Goal: Submit feedback/report problem

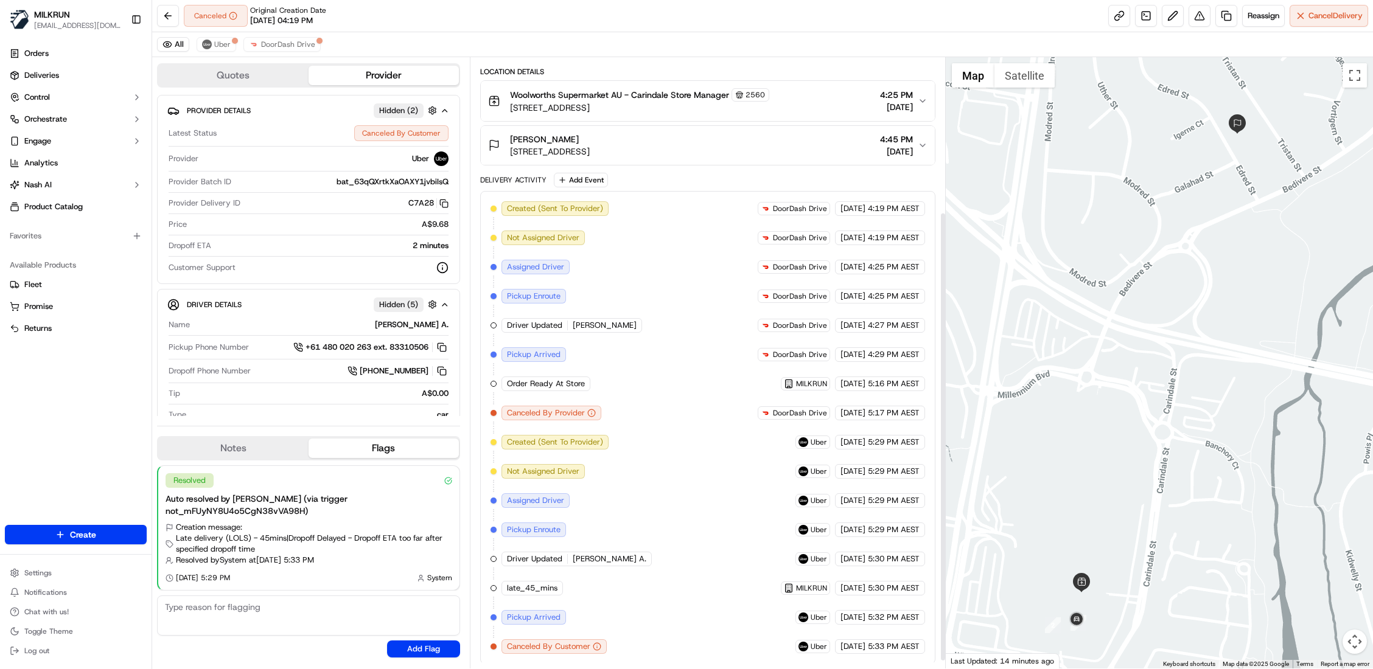
scroll to position [220, 0]
click at [226, 46] on span "Uber" at bounding box center [222, 45] width 16 height 10
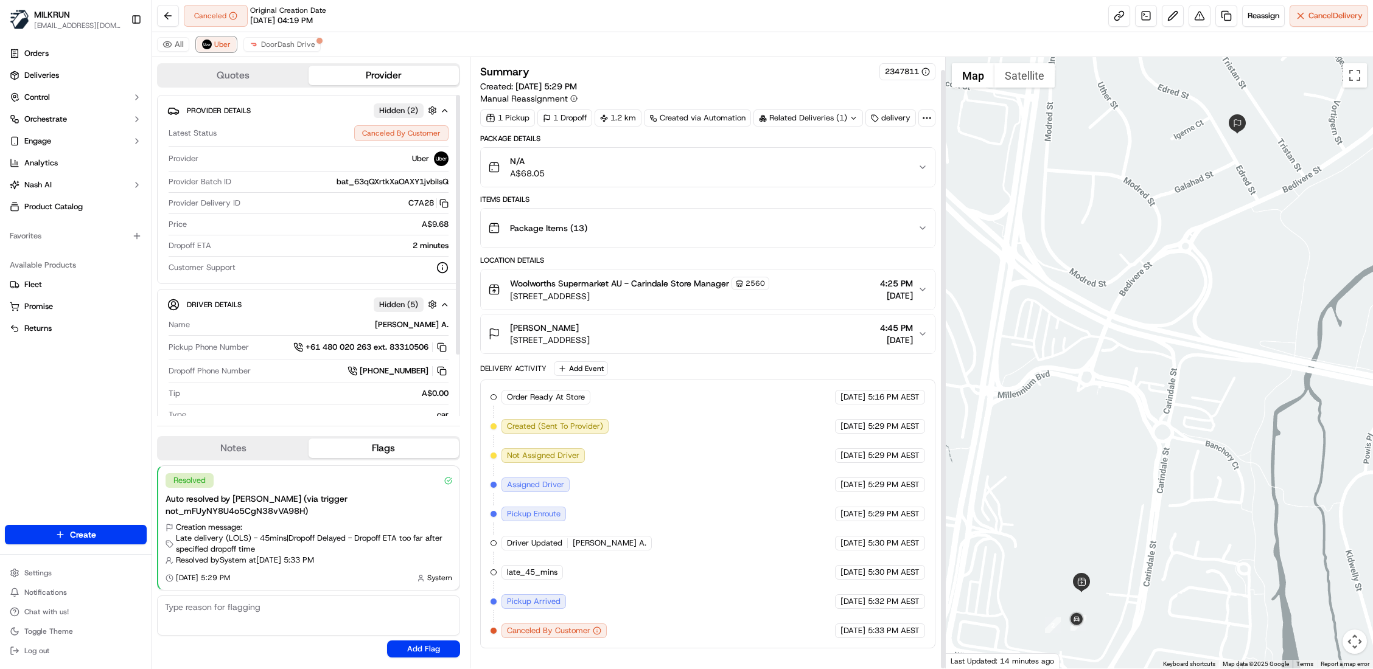
scroll to position [13, 0]
click at [298, 47] on span "DoorDash Drive" at bounding box center [288, 45] width 54 height 10
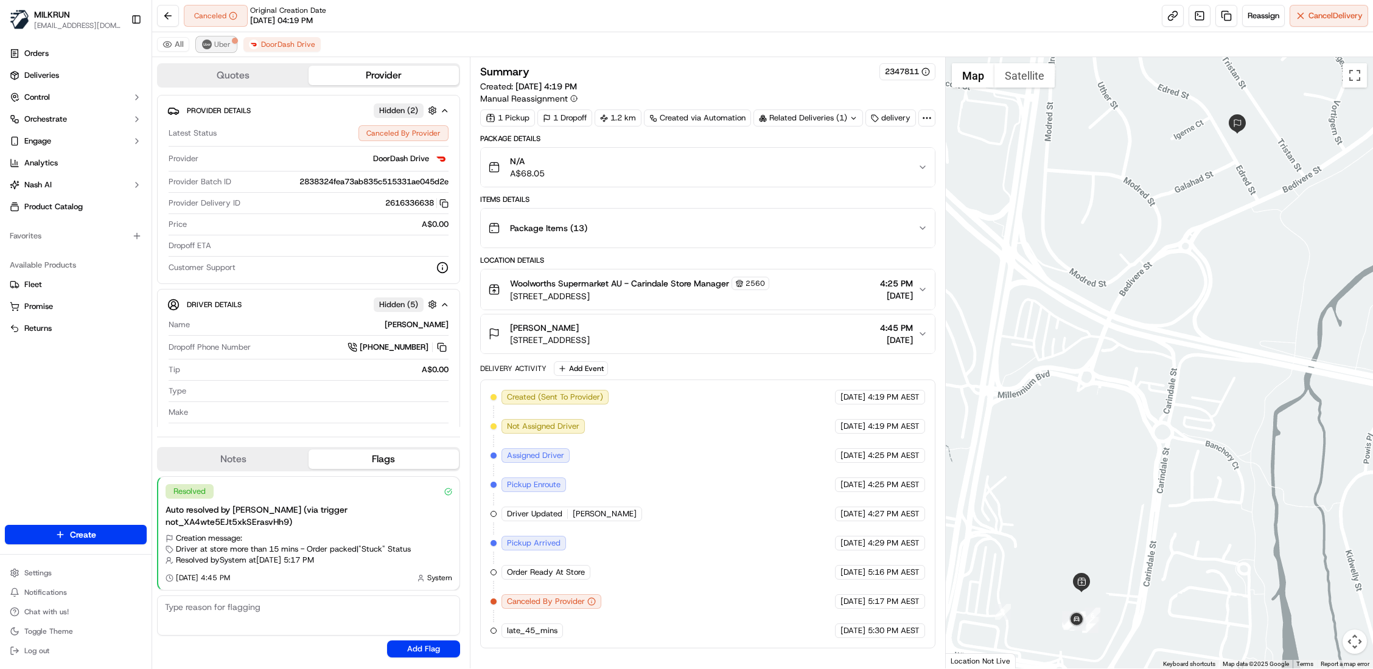
click at [226, 45] on span "Uber" at bounding box center [222, 45] width 16 height 10
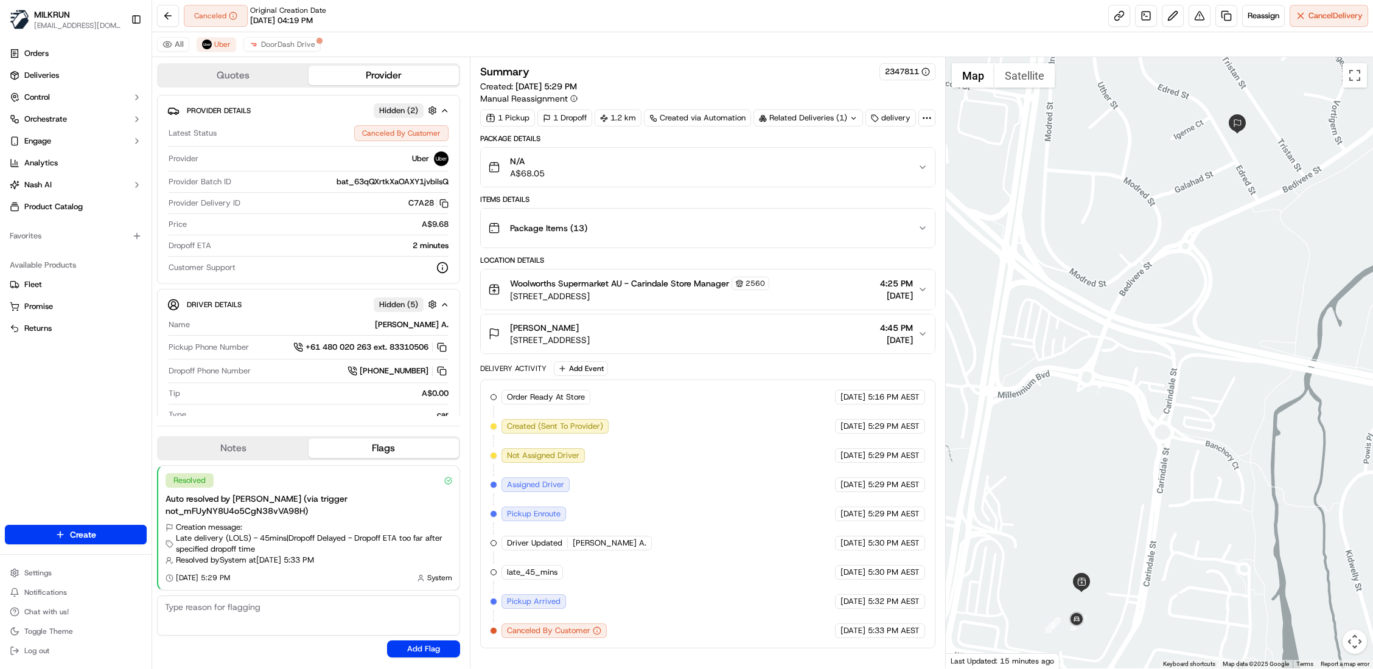
click at [920, 291] on icon "button" at bounding box center [922, 289] width 5 height 2
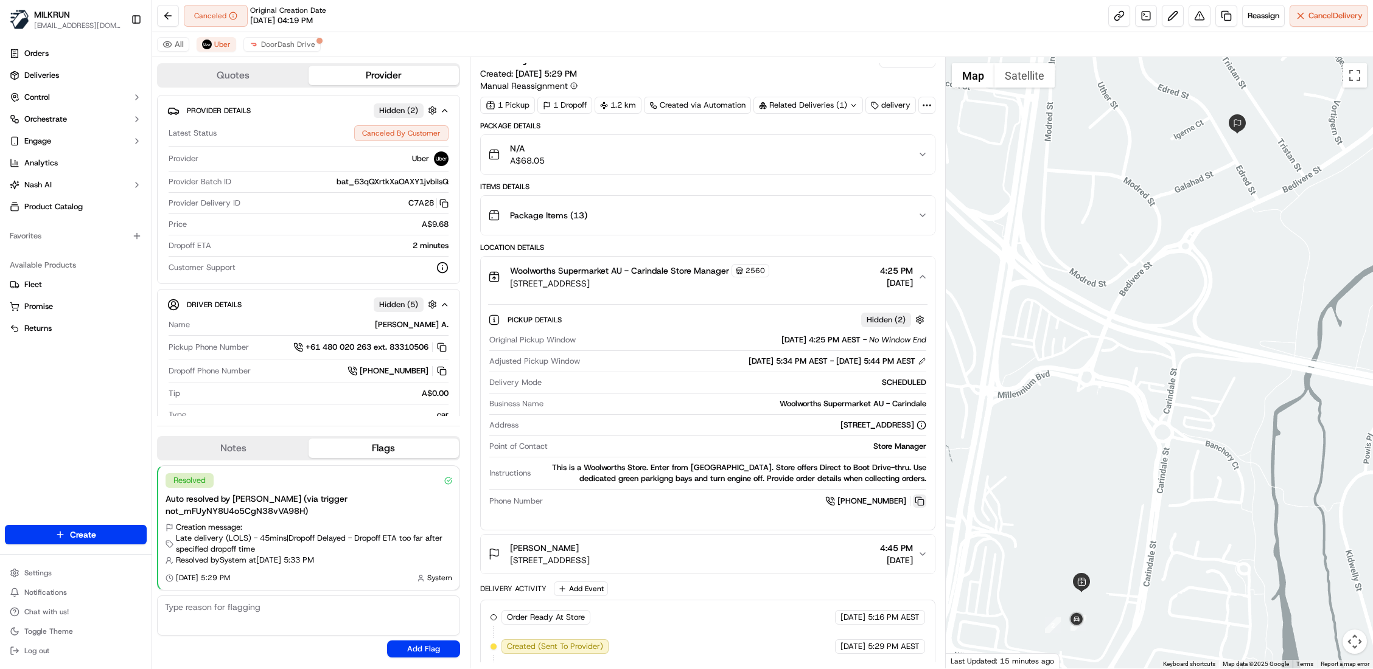
click at [918, 508] on button at bounding box center [919, 501] width 13 height 13
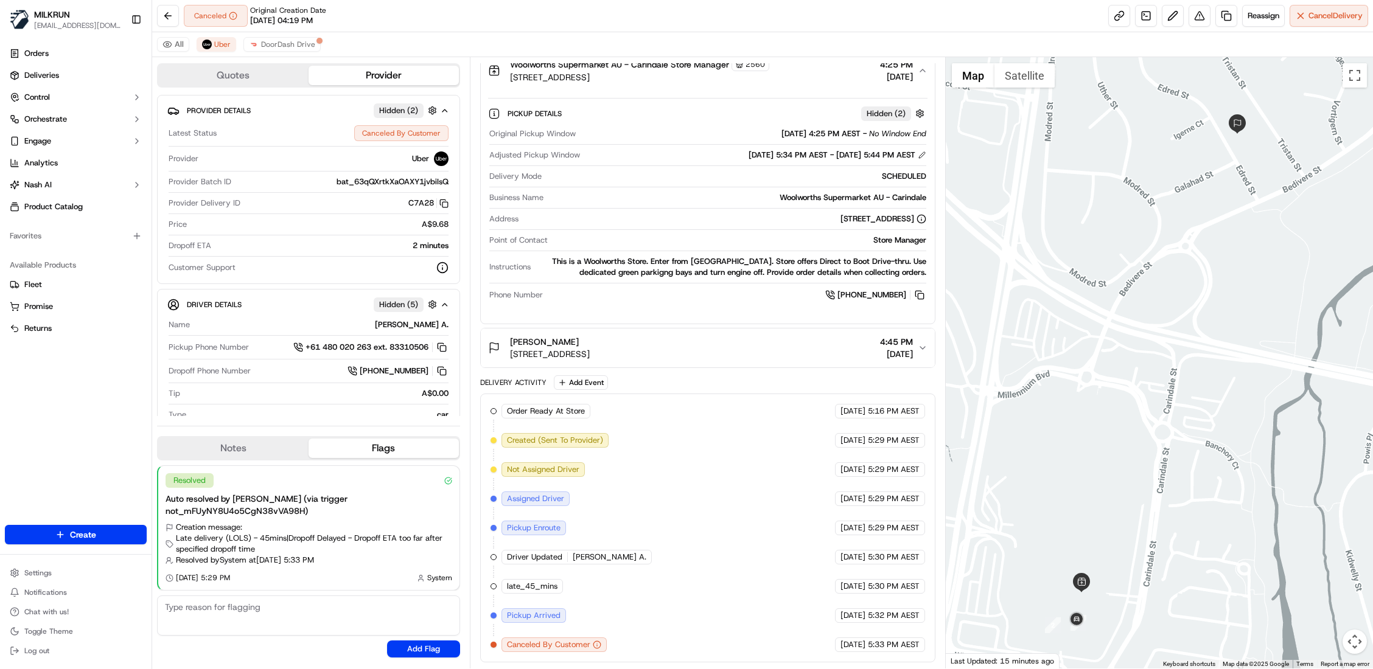
scroll to position [246, 0]
click at [1262, 12] on span "Reassign" at bounding box center [1264, 15] width 32 height 11
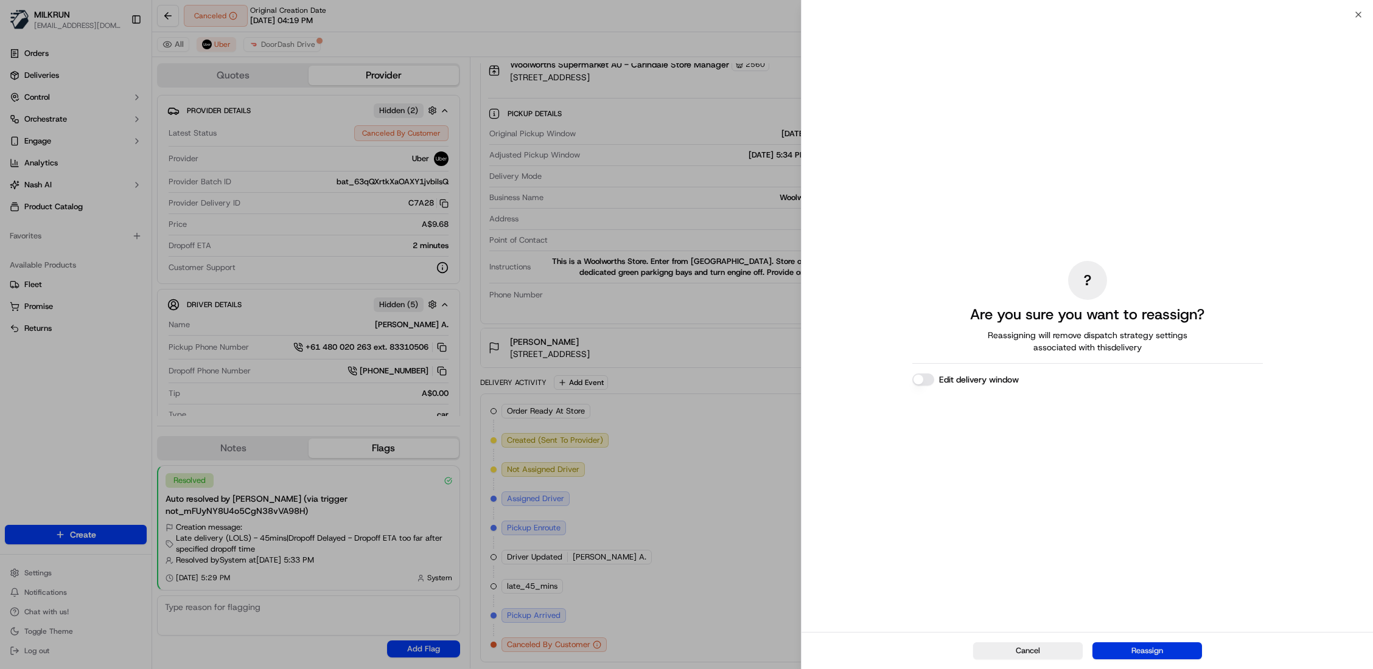
click at [1143, 652] on button "Reassign" at bounding box center [1147, 651] width 110 height 17
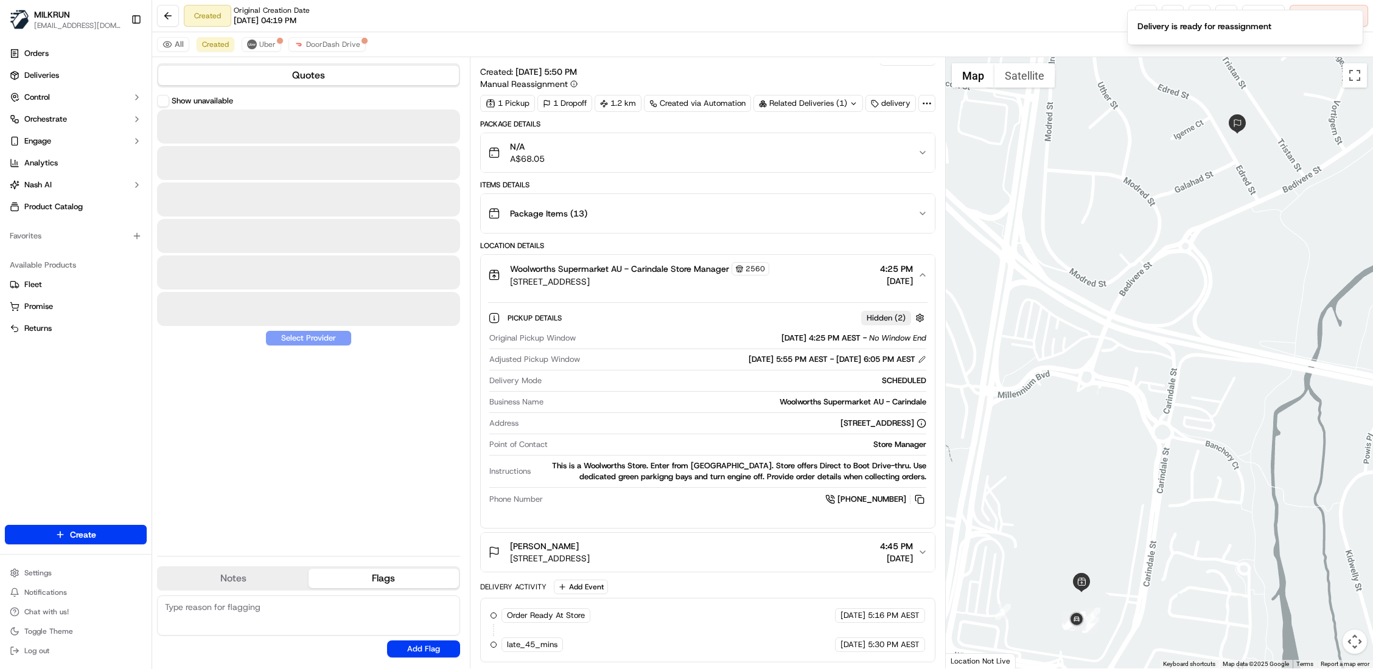
scroll to position [40, 0]
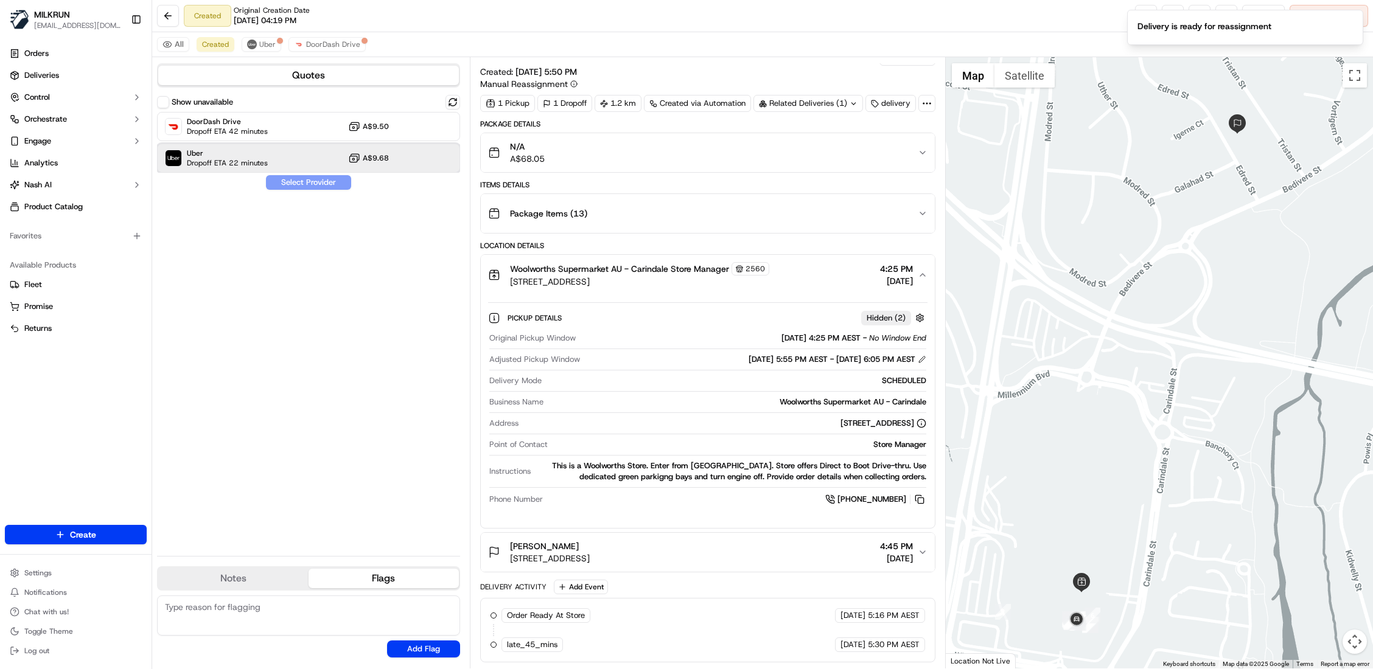
click at [207, 157] on span "Uber" at bounding box center [227, 153] width 81 height 10
click at [304, 183] on button "Assign Provider" at bounding box center [308, 182] width 86 height 15
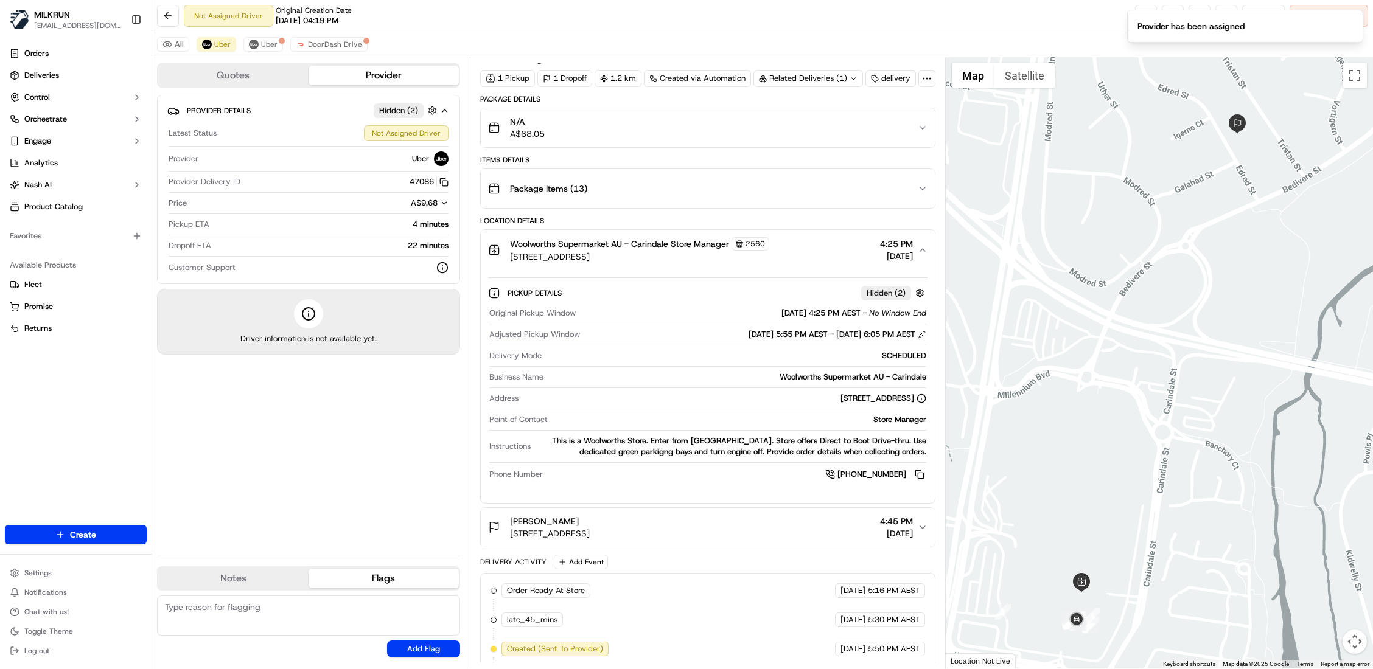
scroll to position [99, 0]
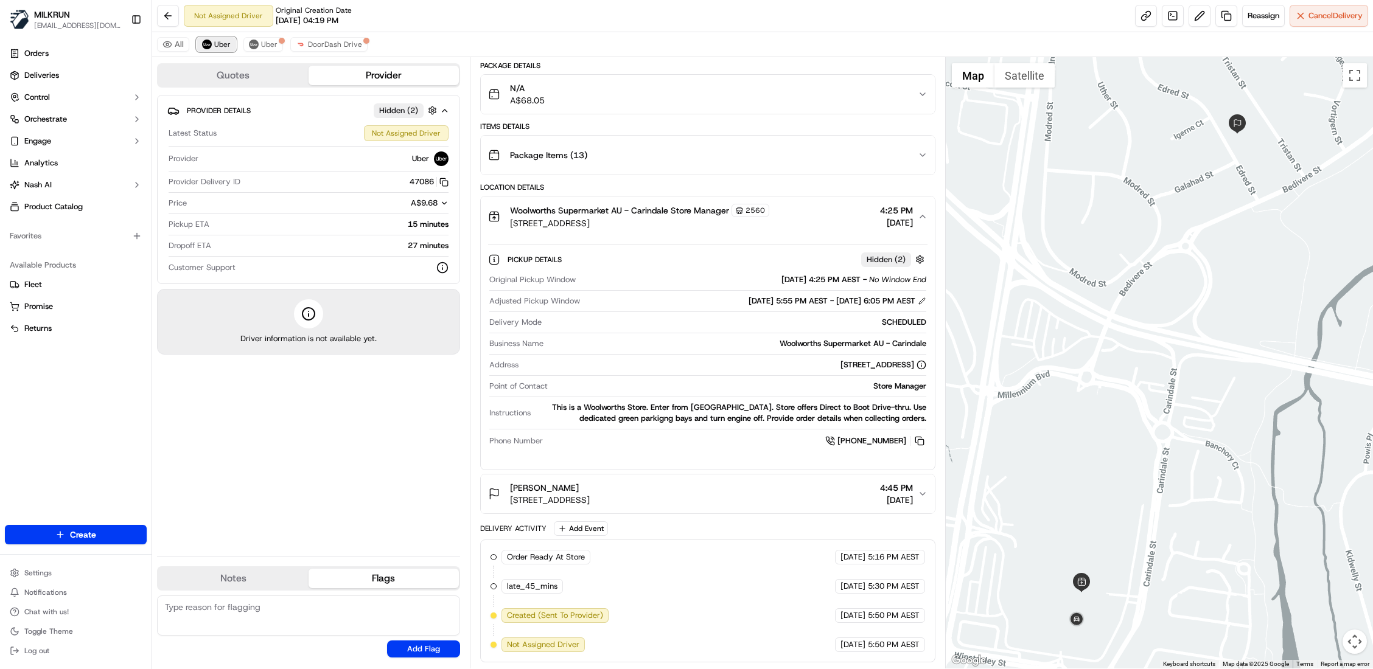
click at [220, 51] on button "Uber" at bounding box center [217, 44] width 40 height 15
click at [278, 46] on button "Uber" at bounding box center [263, 44] width 40 height 15
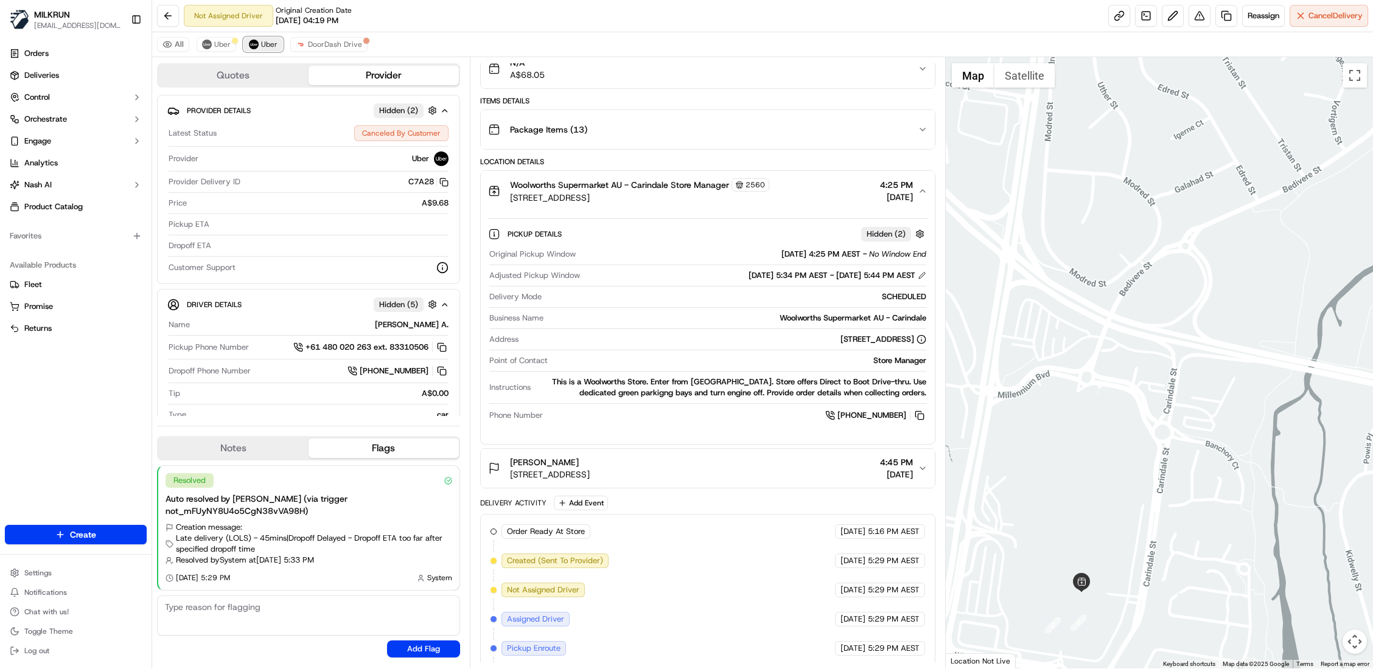
scroll to position [246, 0]
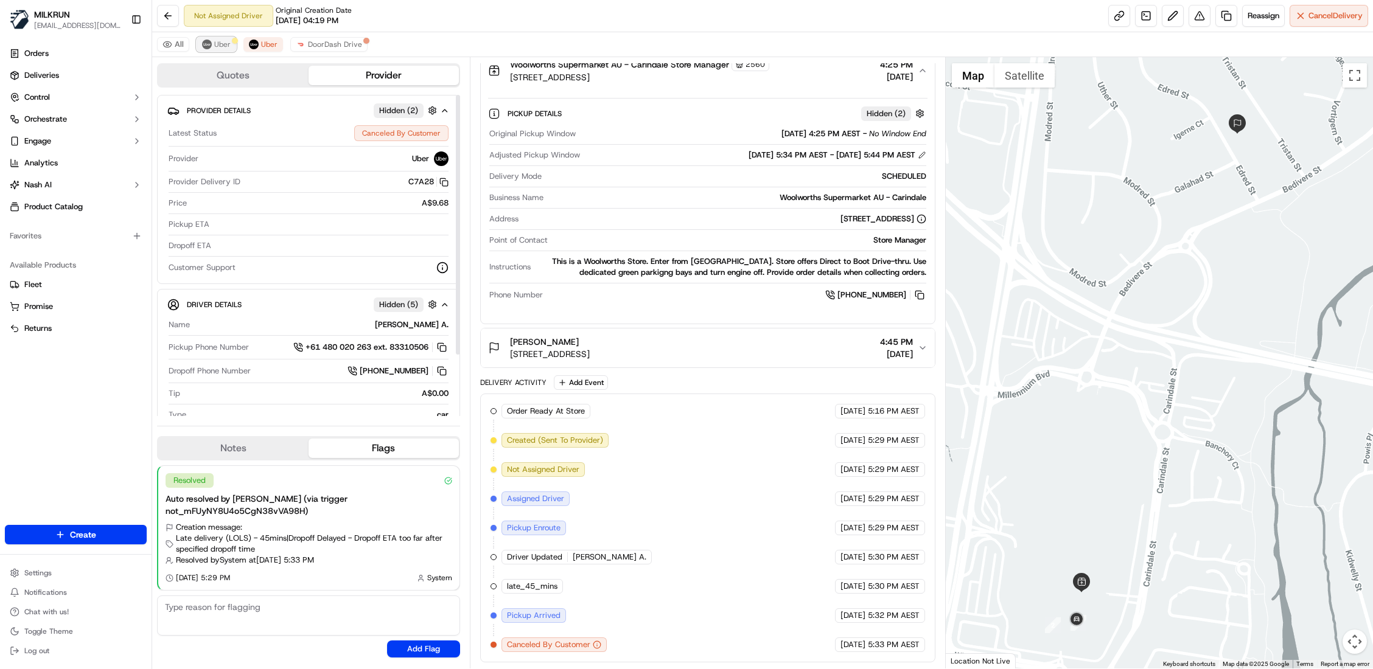
click at [220, 45] on span "Uber" at bounding box center [222, 45] width 16 height 10
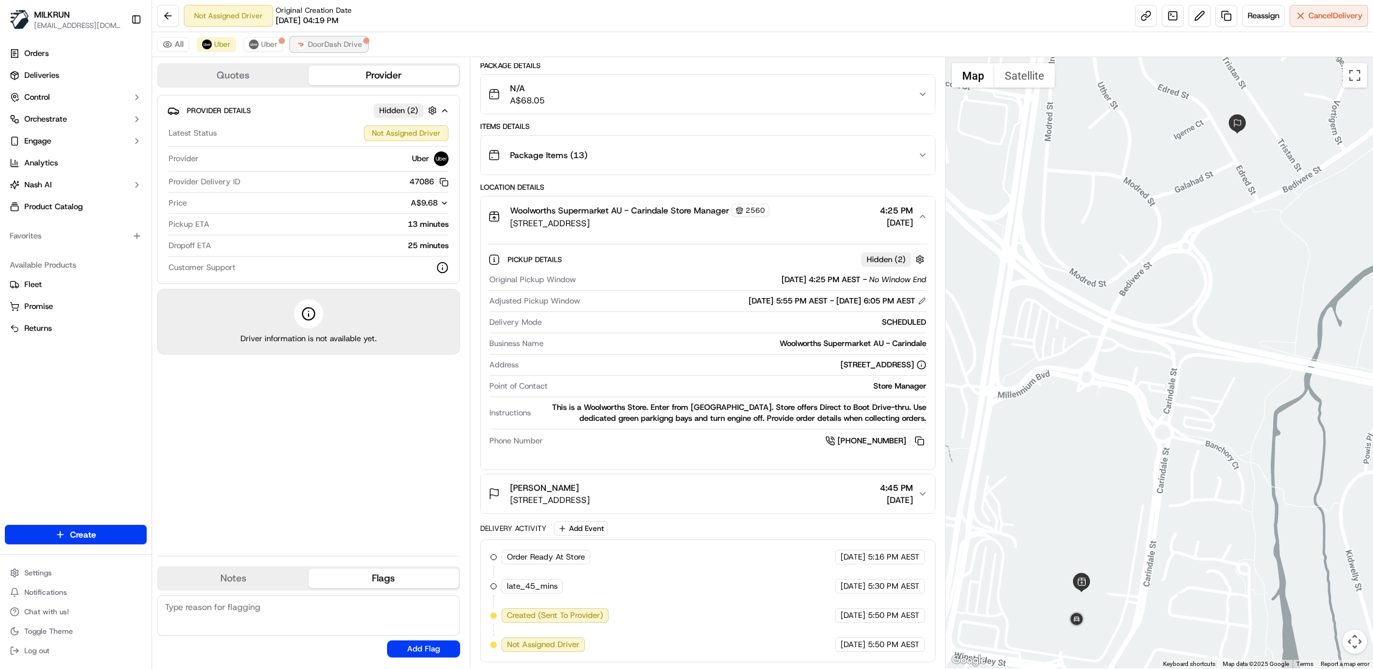
click at [332, 41] on span "DoorDash Drive" at bounding box center [335, 45] width 54 height 10
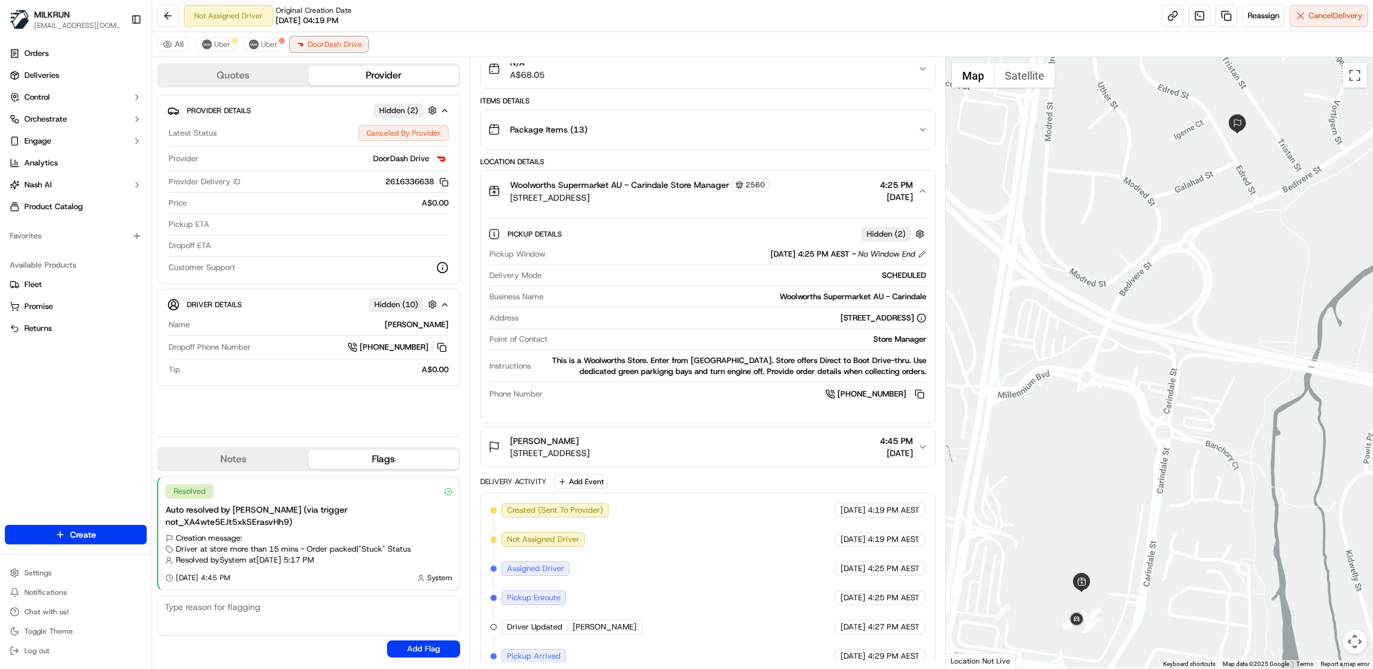
scroll to position [225, 0]
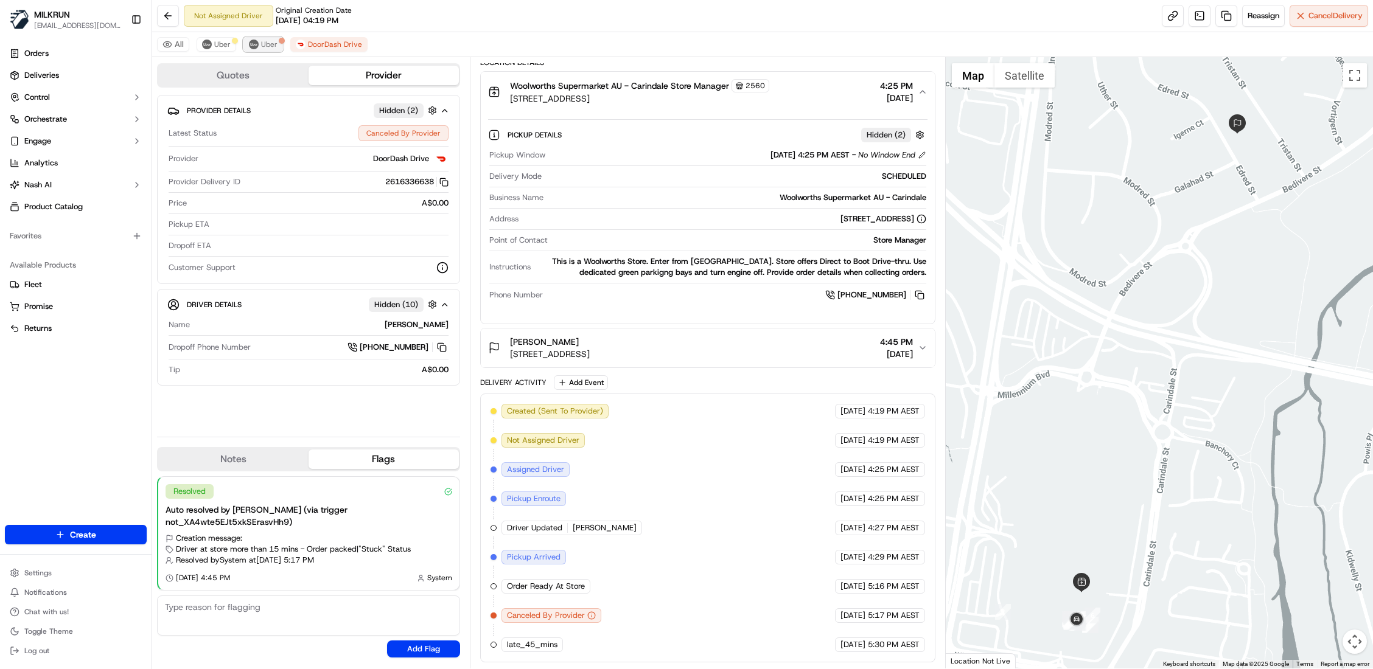
click at [273, 48] on span "Uber" at bounding box center [269, 45] width 16 height 10
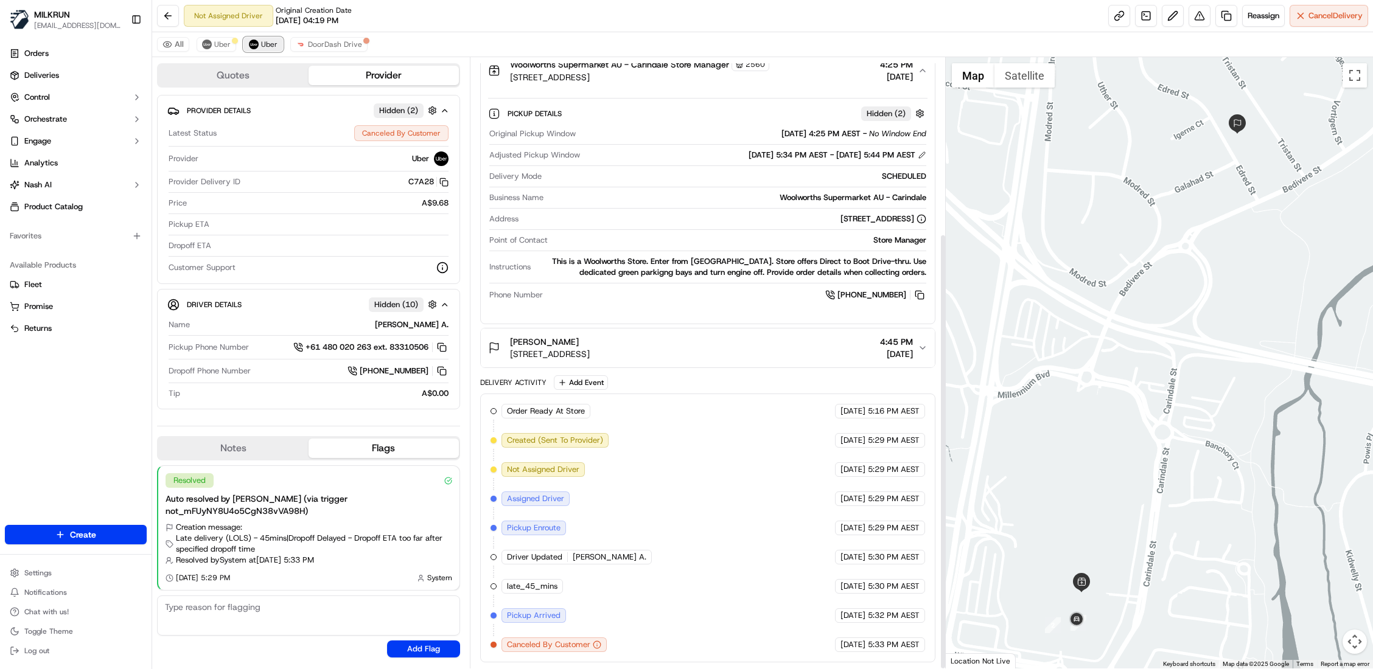
scroll to position [246, 0]
click at [219, 40] on span "Uber" at bounding box center [222, 45] width 16 height 10
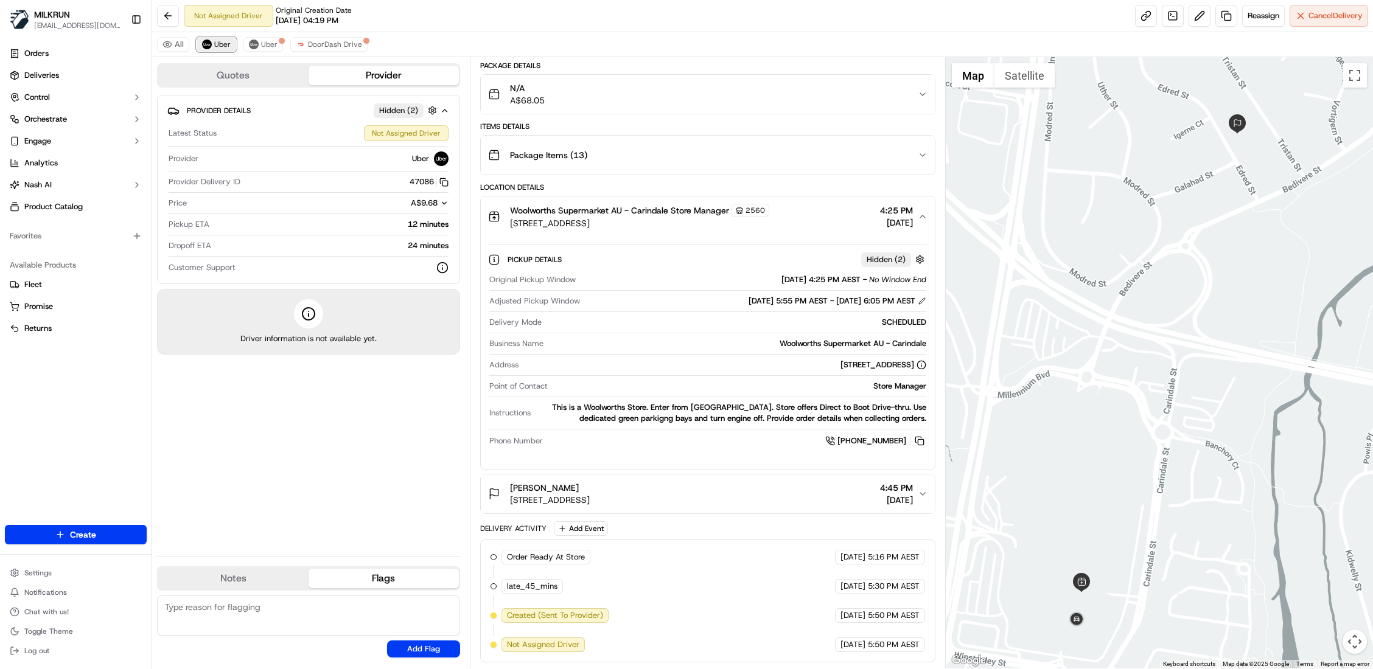
scroll to position [99, 0]
click at [270, 43] on span "Uber" at bounding box center [269, 45] width 16 height 10
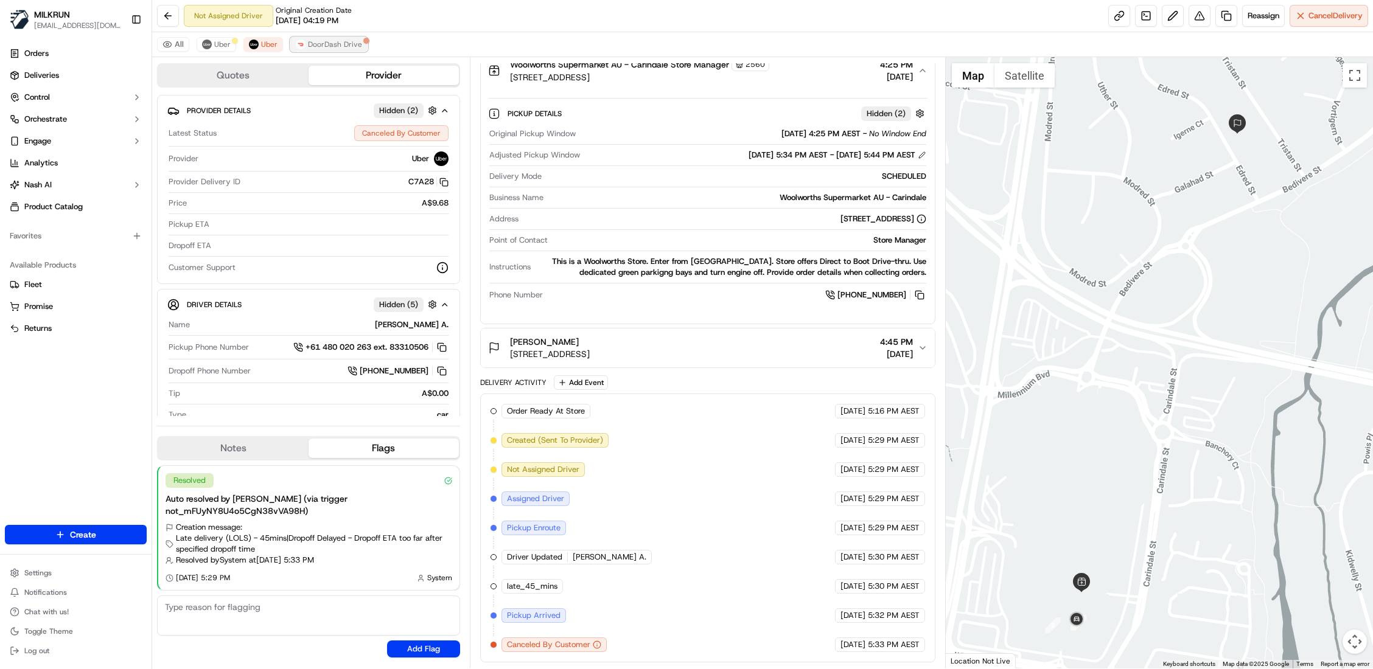
click at [348, 46] on span "DoorDash Drive" at bounding box center [335, 45] width 54 height 10
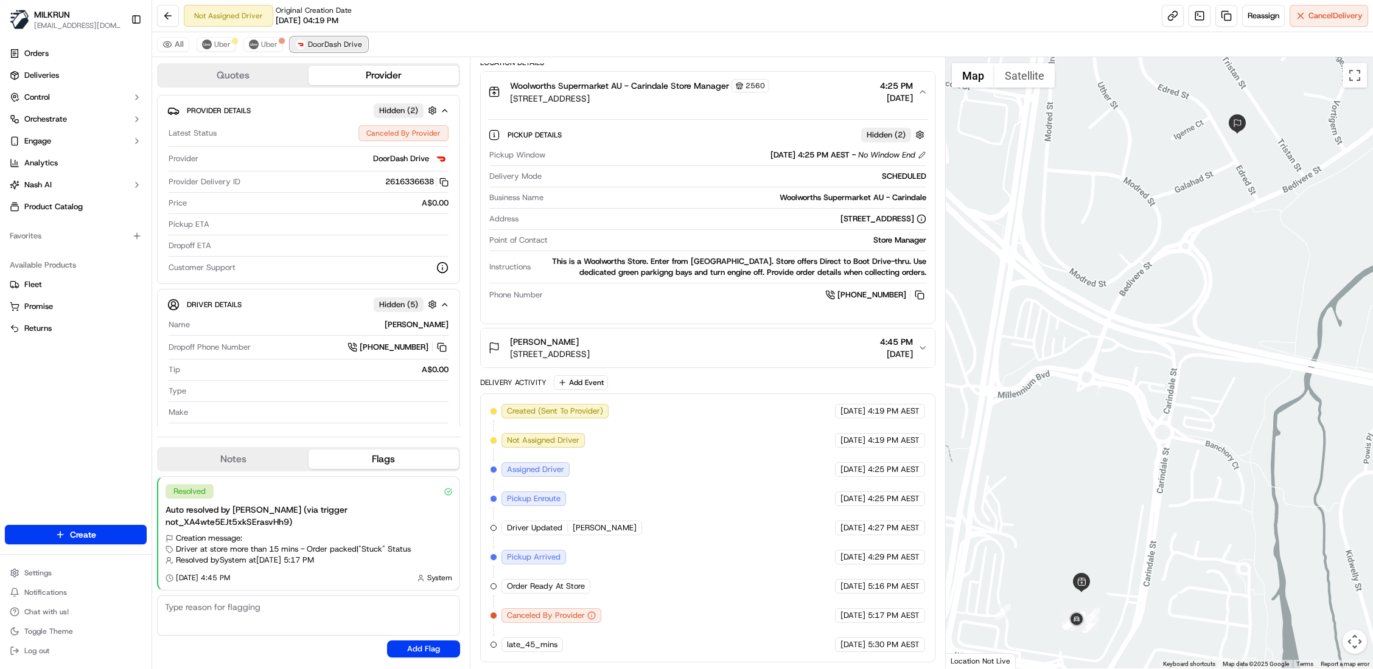
scroll to position [225, 0]
click at [275, 38] on button "Uber" at bounding box center [263, 44] width 40 height 15
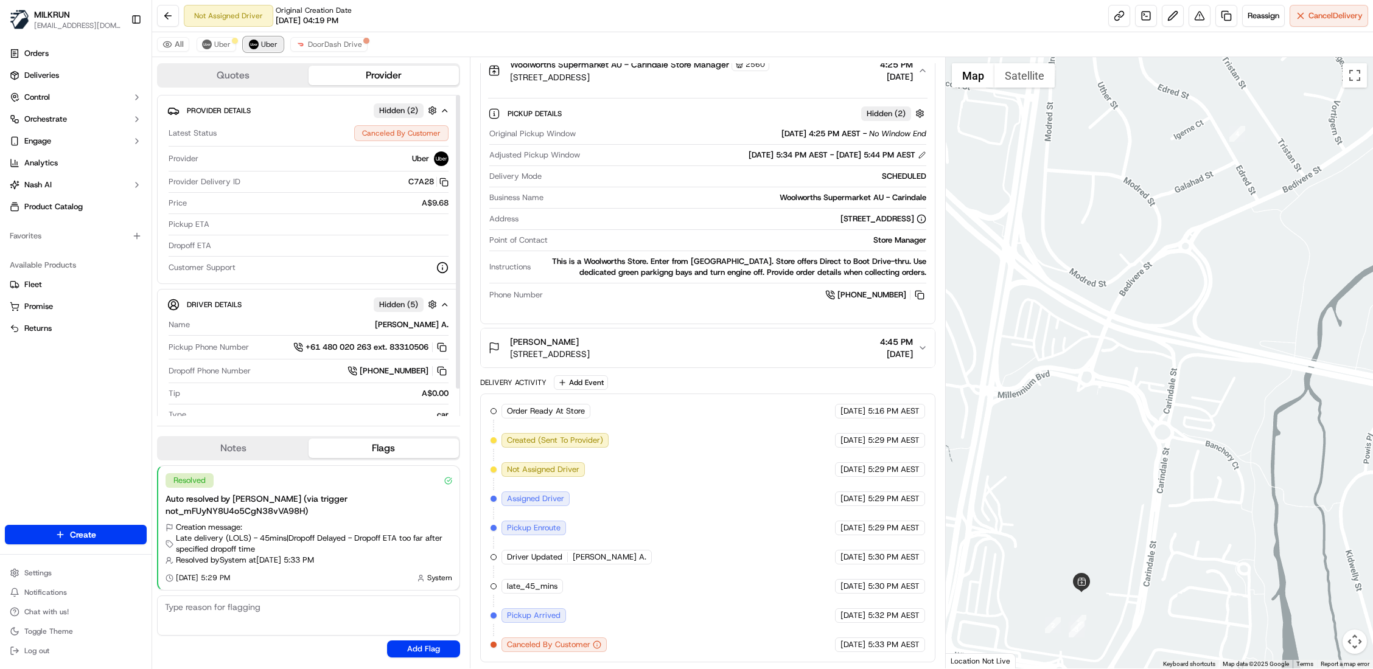
scroll to position [246, 0]
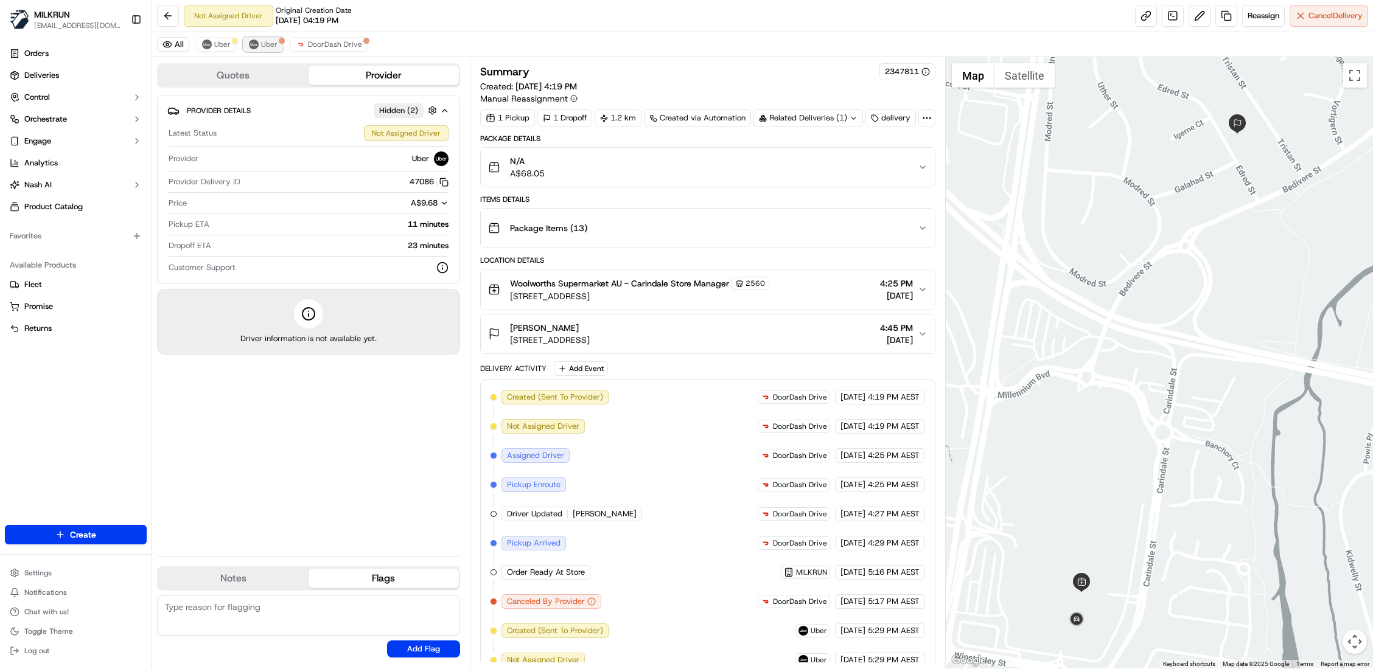
click at [273, 43] on span "Uber" at bounding box center [269, 45] width 16 height 10
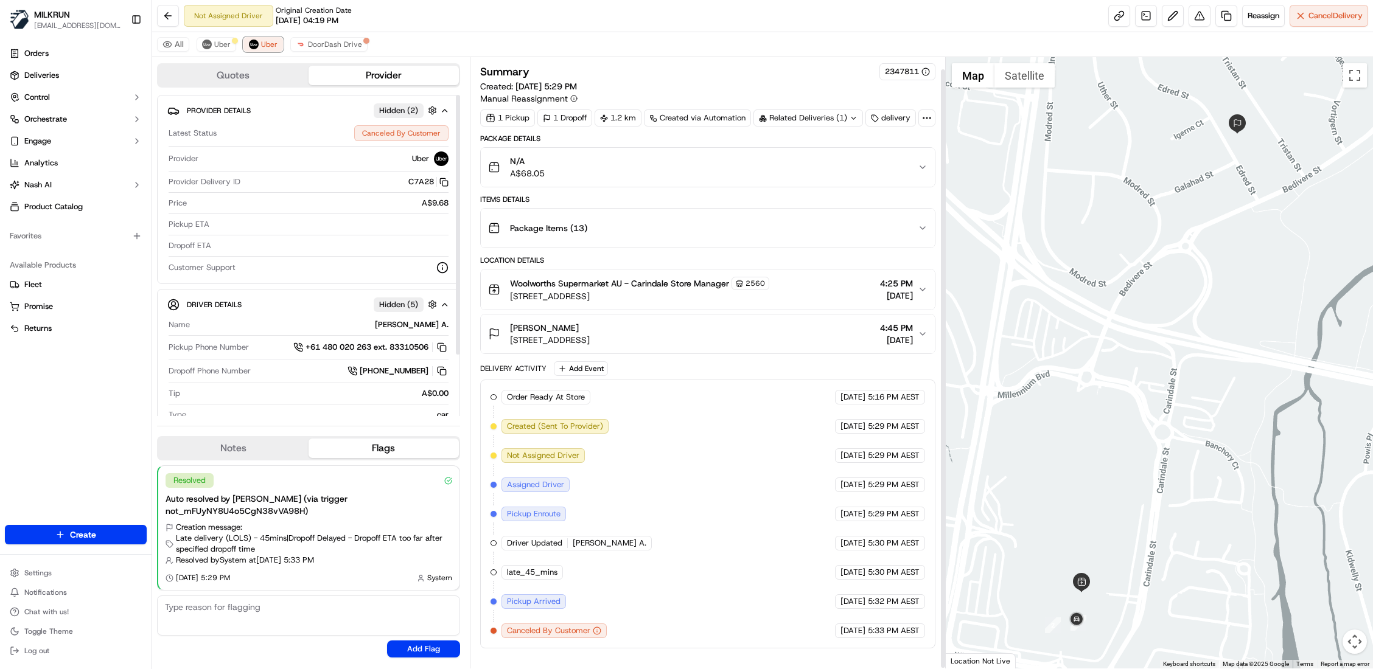
scroll to position [13, 0]
click at [334, 41] on span "DoorDash Drive" at bounding box center [335, 45] width 54 height 10
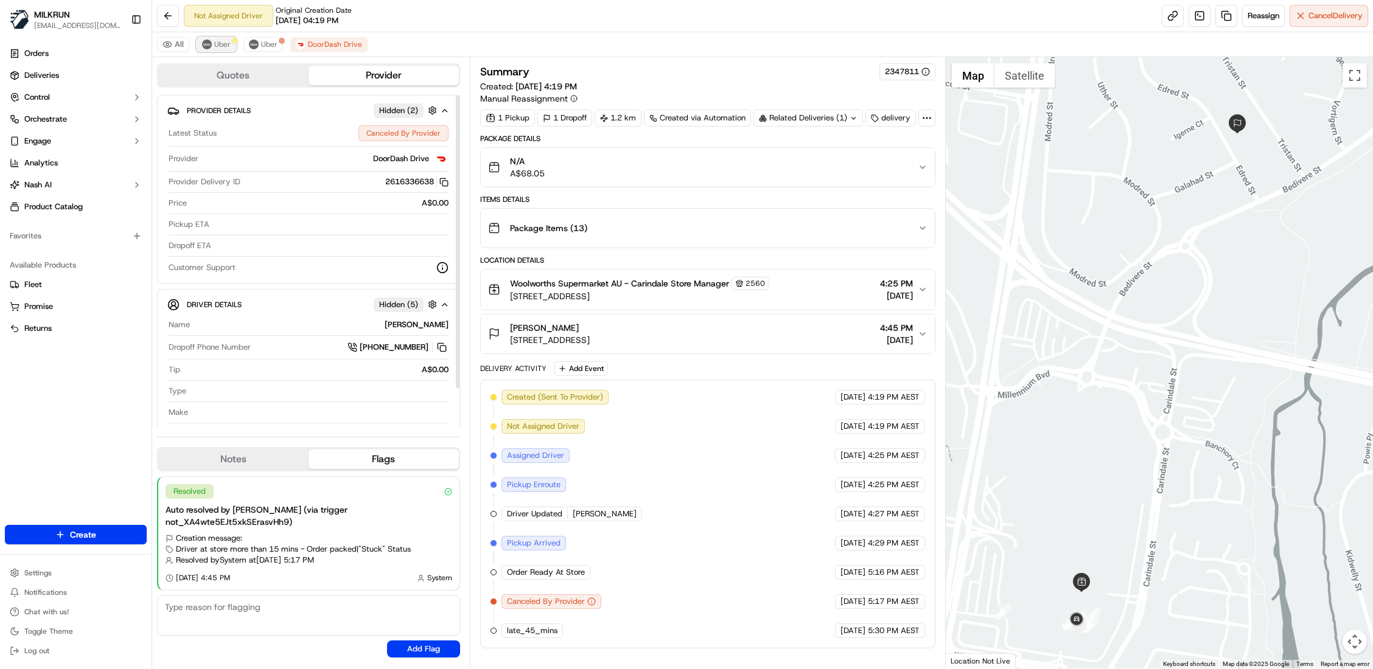
click at [222, 43] on span "Uber" at bounding box center [222, 45] width 16 height 10
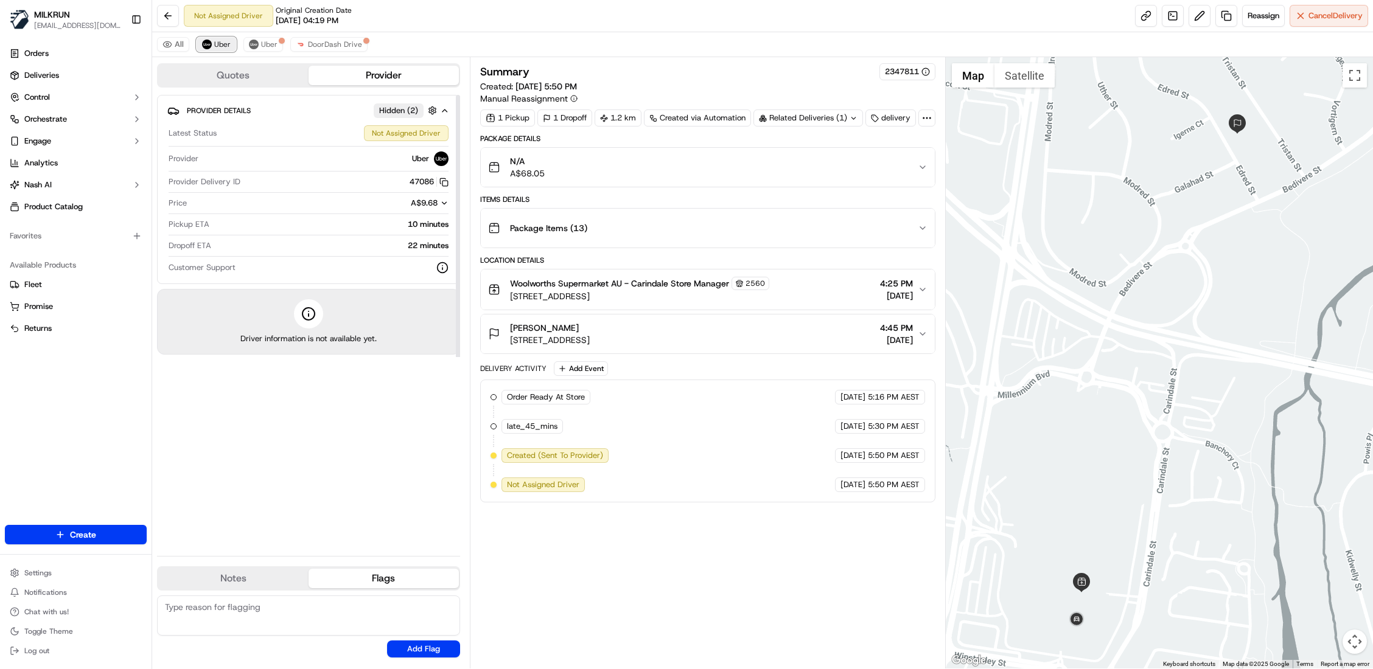
scroll to position [0, 0]
click at [1332, 16] on span "Cancel Delivery" at bounding box center [1335, 15] width 54 height 11
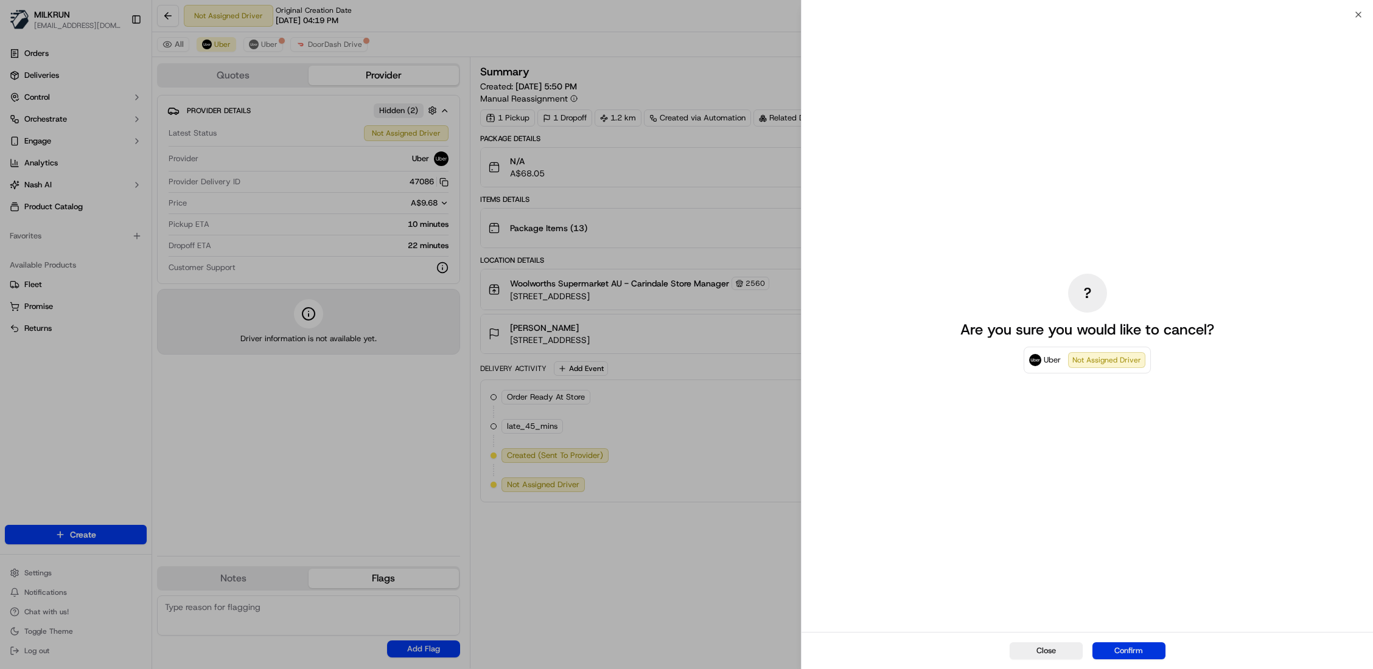
click at [1142, 652] on button "Confirm" at bounding box center [1128, 651] width 73 height 17
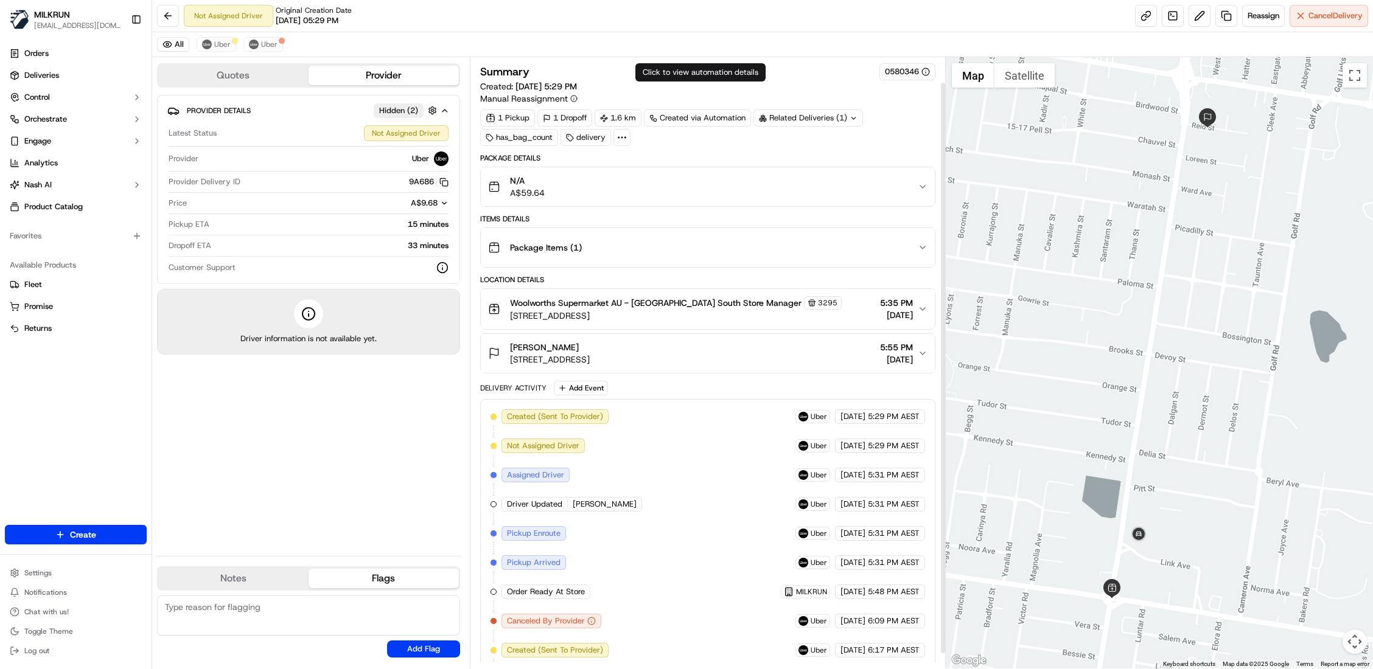
scroll to position [42, 0]
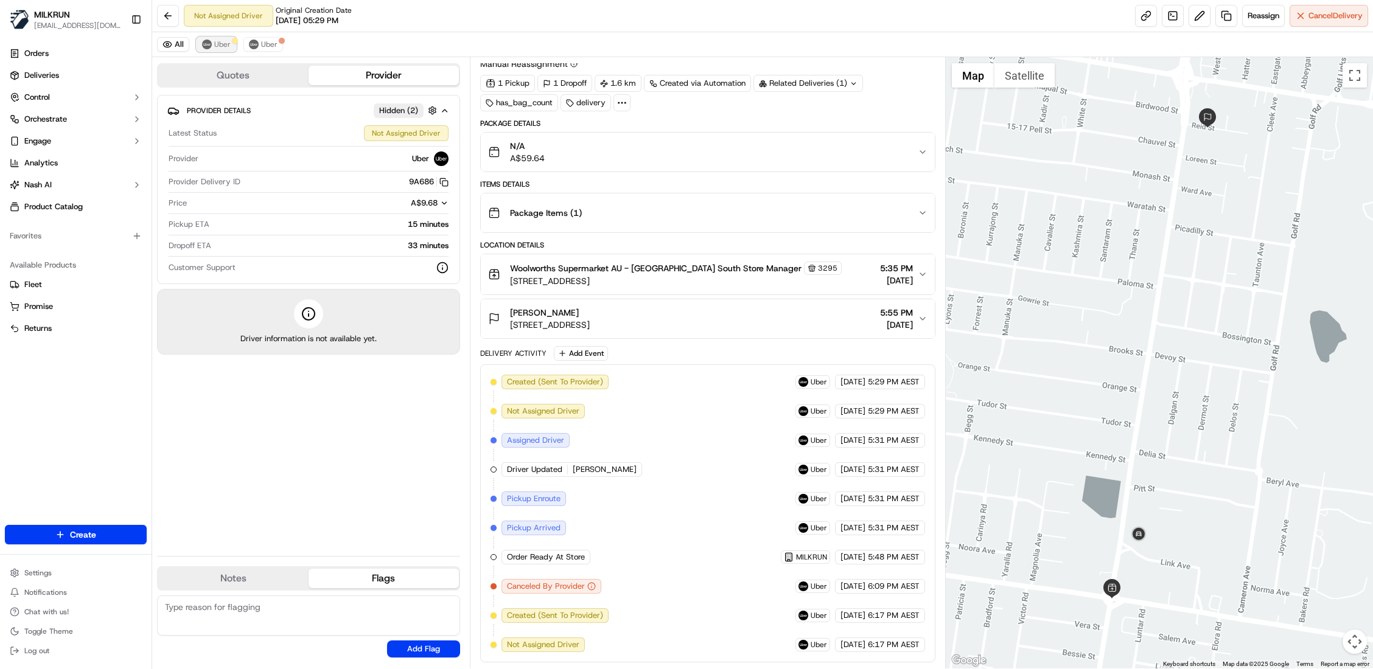
click at [219, 46] on span "Uber" at bounding box center [222, 45] width 16 height 10
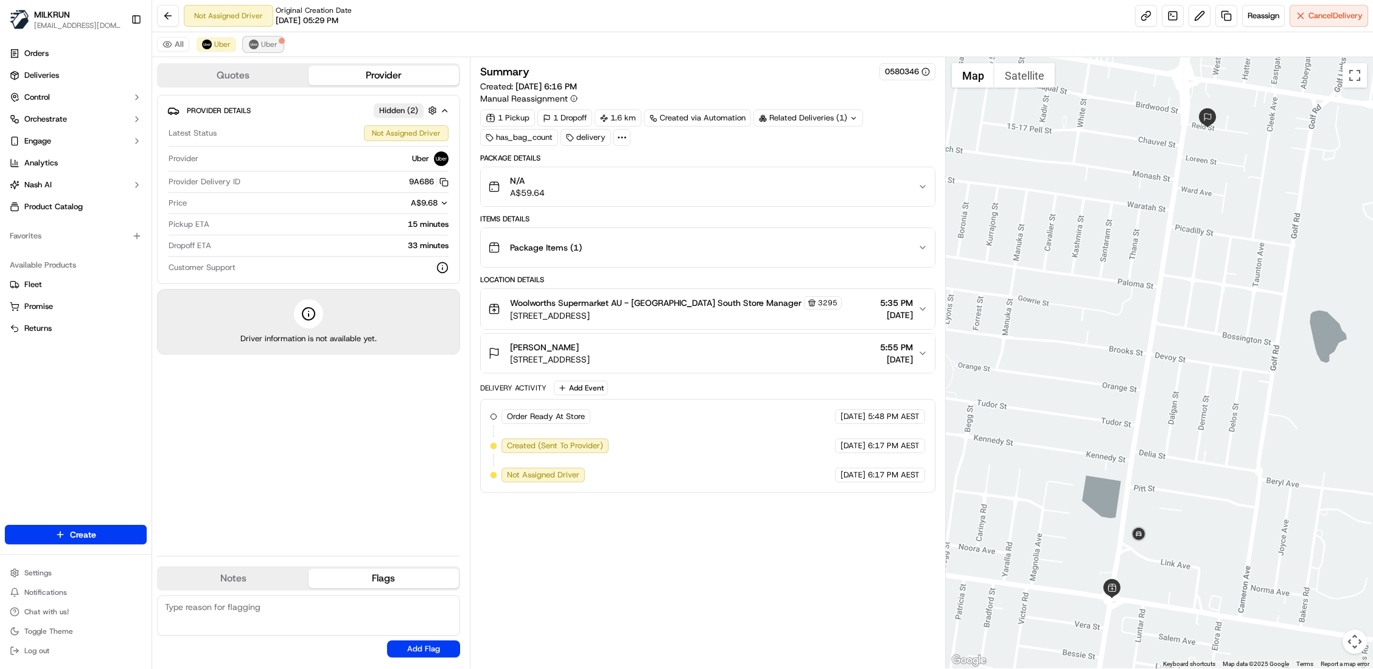
click at [266, 44] on span "Uber" at bounding box center [269, 45] width 16 height 10
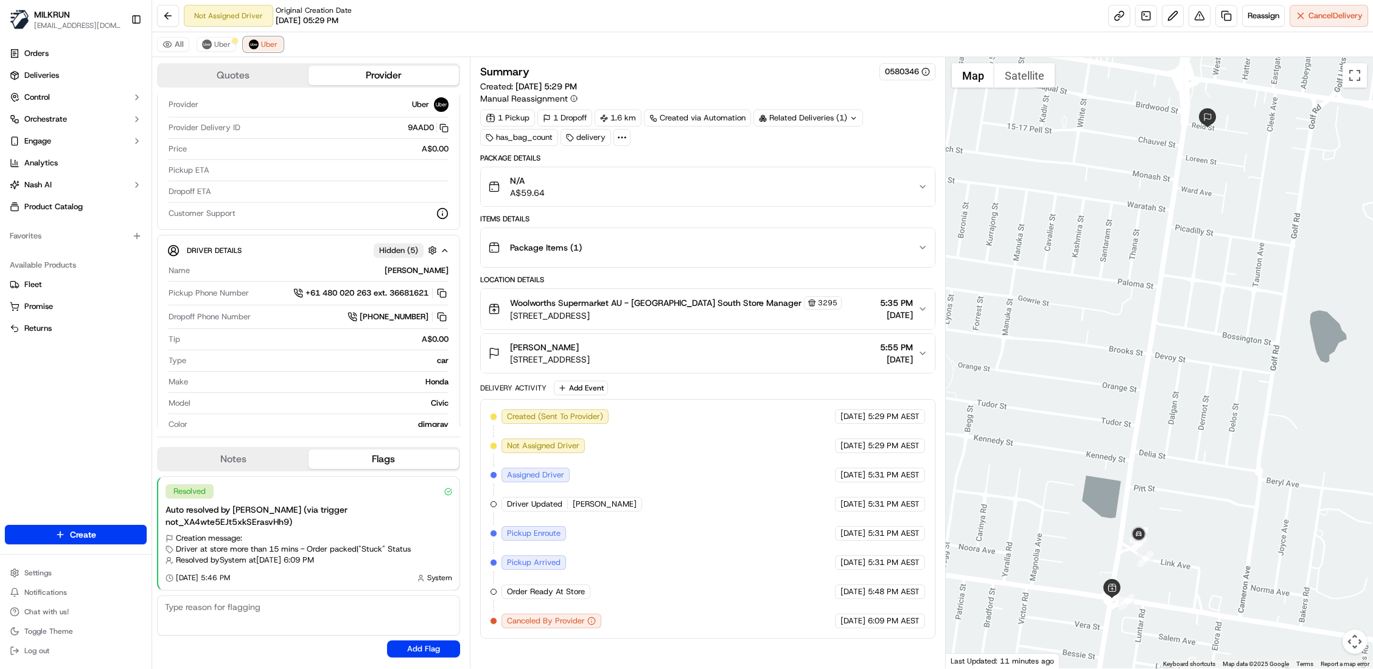
scroll to position [83, 0]
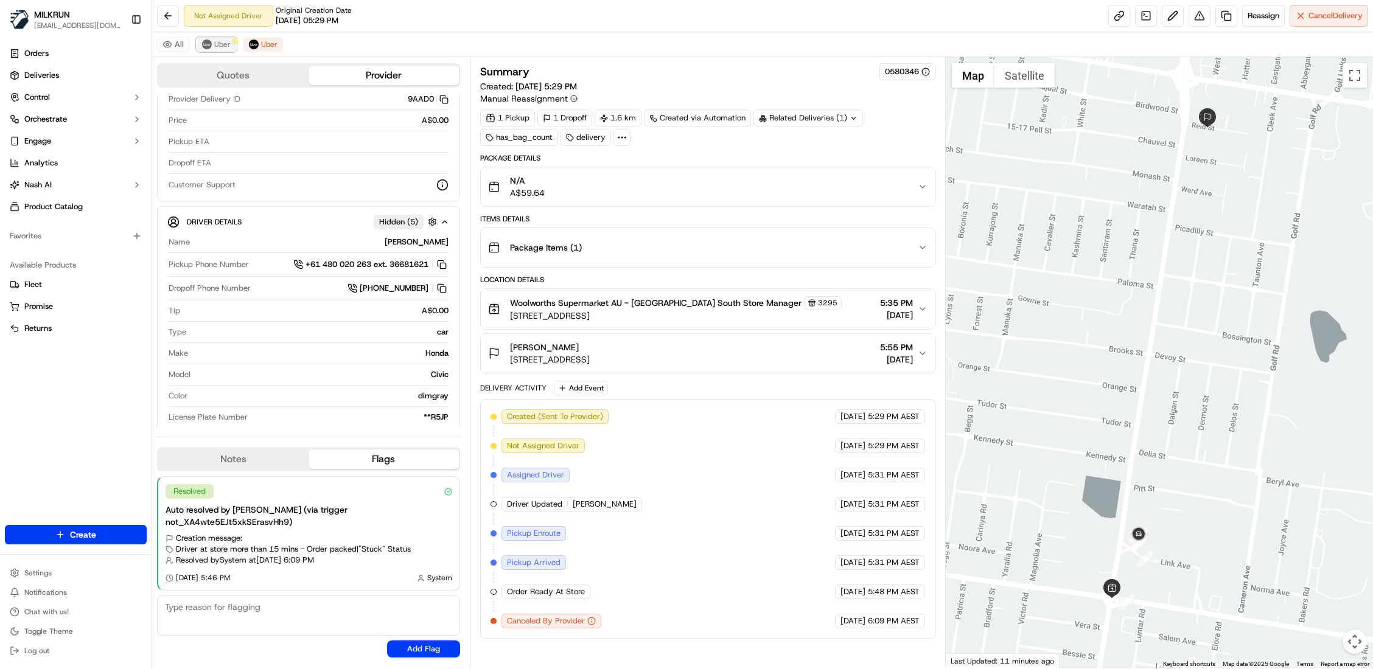
click at [225, 43] on span "Uber" at bounding box center [222, 45] width 16 height 10
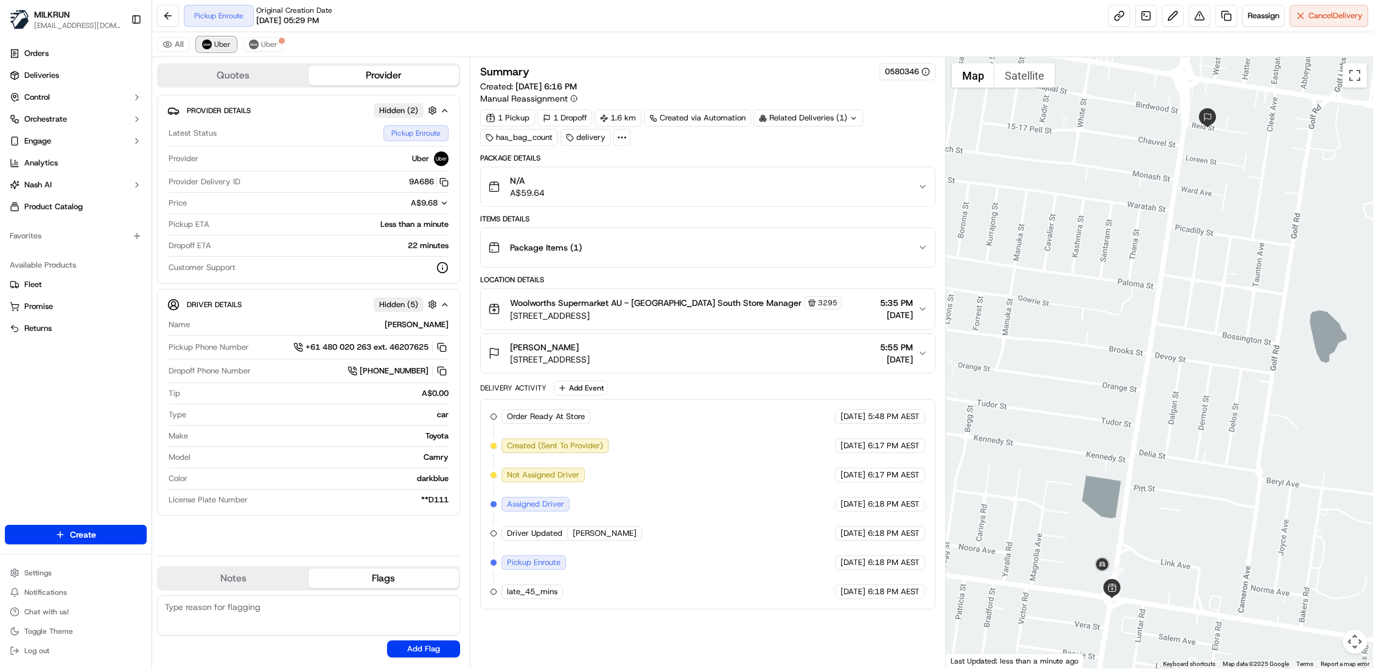
click at [225, 51] on button "Uber" at bounding box center [217, 44] width 40 height 15
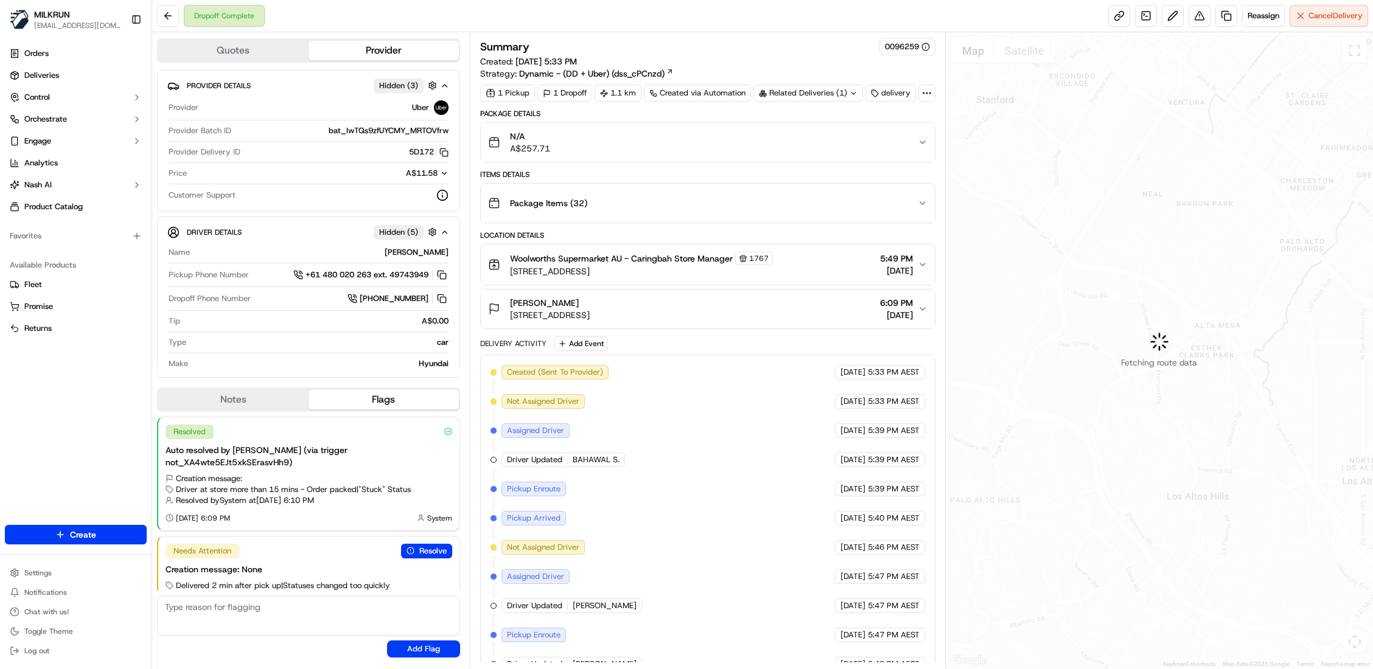
scroll to position [15, 0]
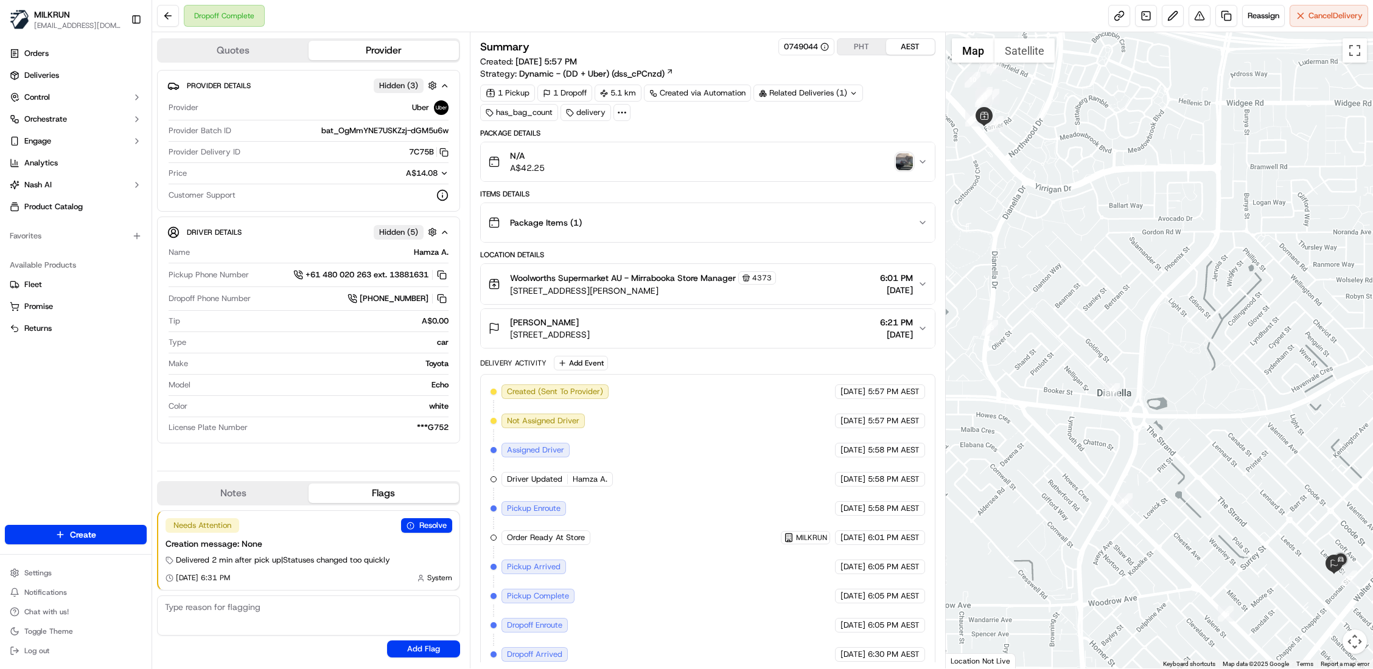
click at [899, 168] on img "button" at bounding box center [904, 161] width 17 height 17
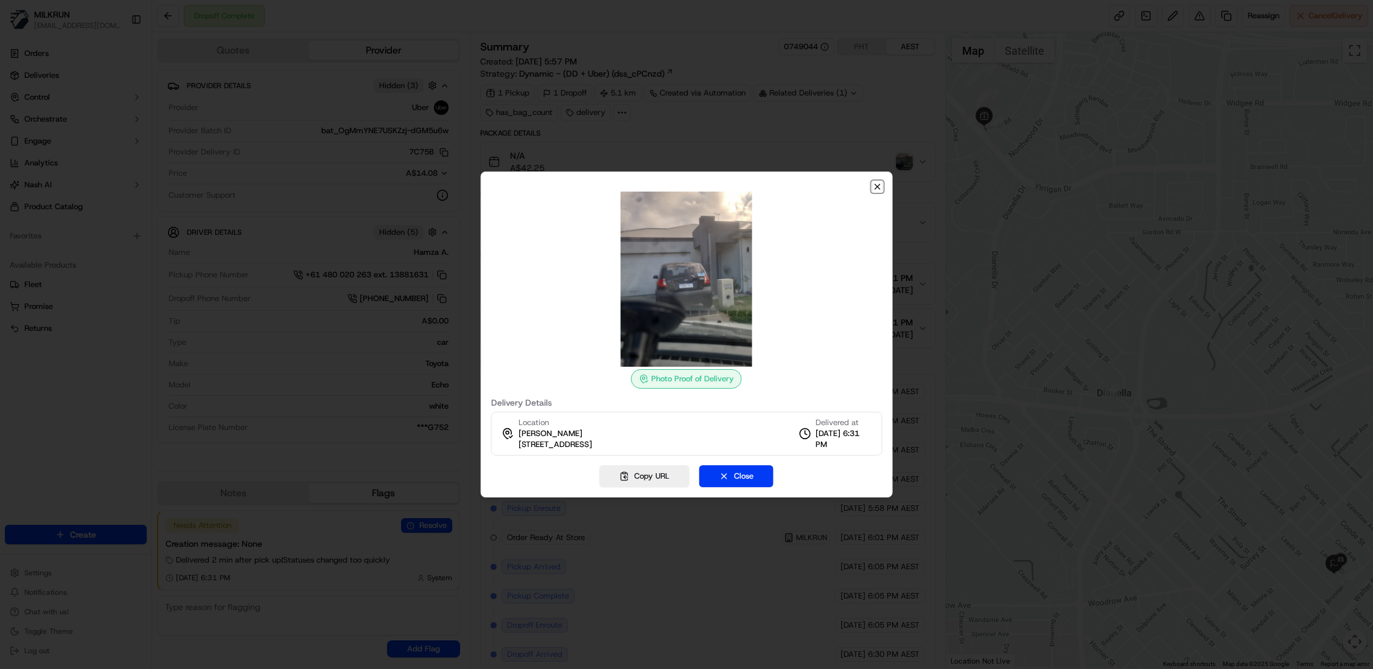
click at [877, 182] on icon "button" at bounding box center [877, 187] width 10 height 10
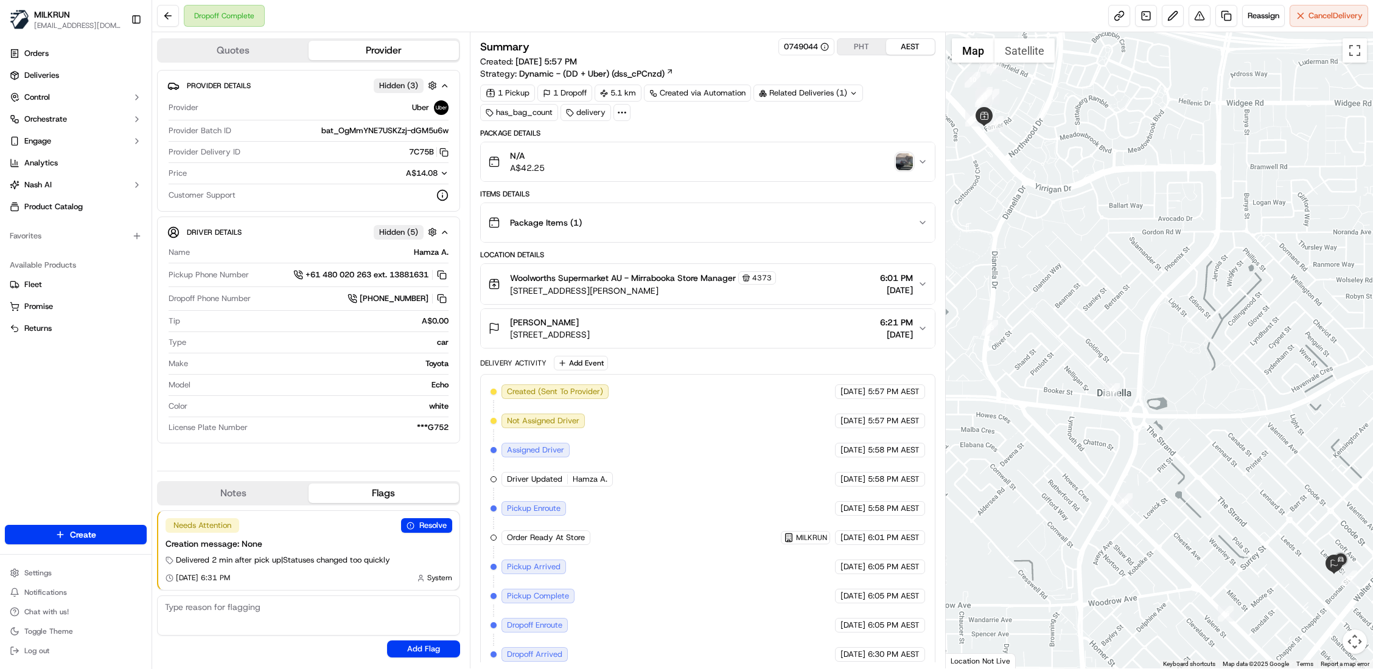
scroll to position [47, 0]
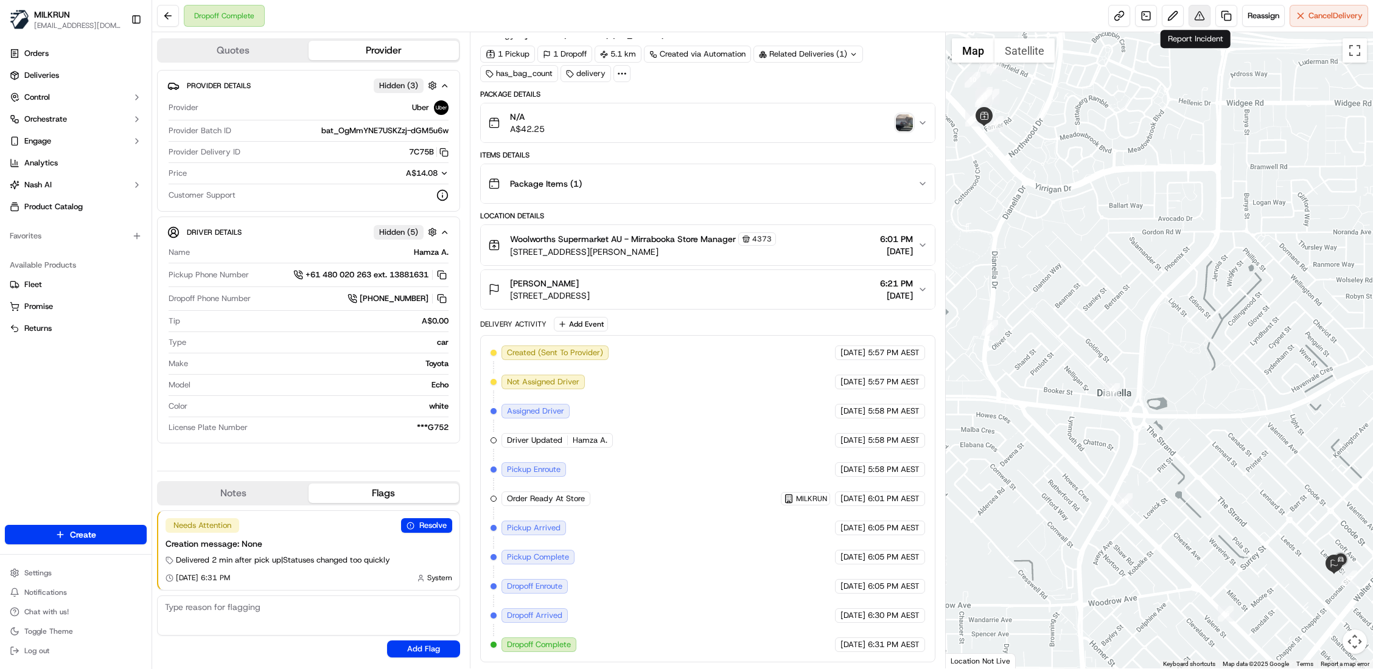
click at [1198, 14] on button at bounding box center [1200, 16] width 22 height 22
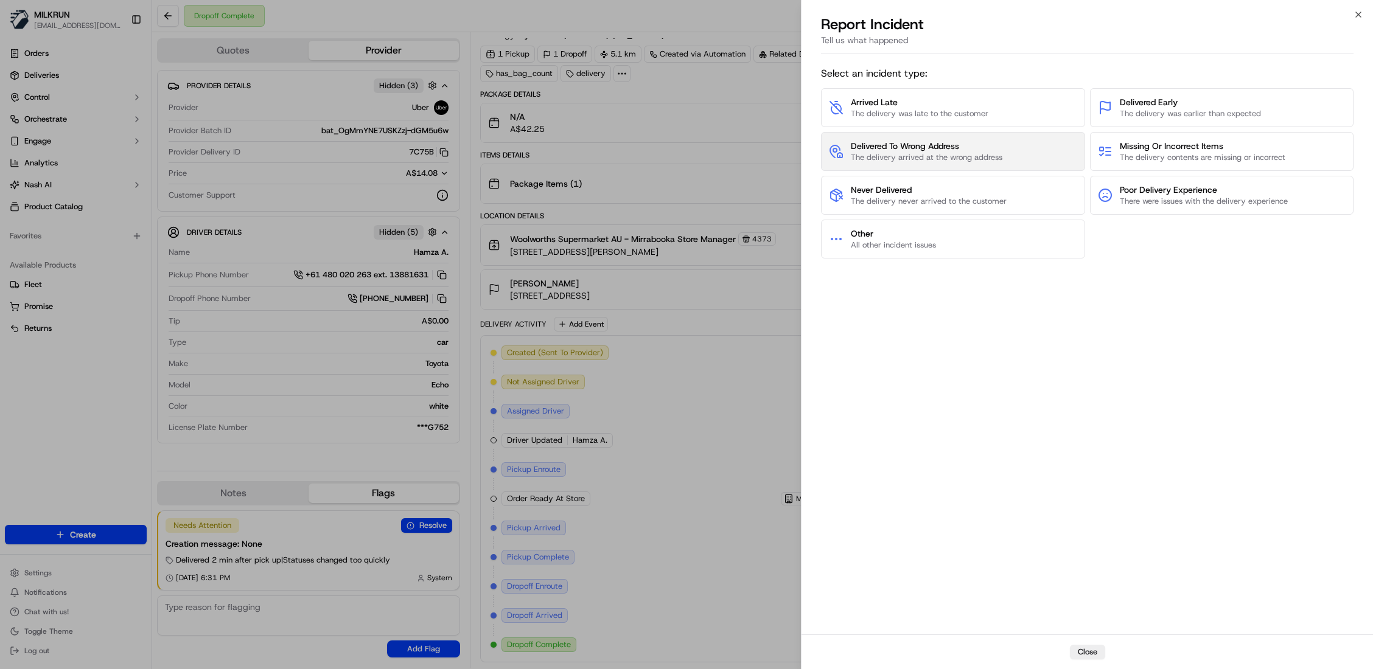
click at [934, 147] on span "Delivered To Wrong Address" at bounding box center [927, 146] width 152 height 12
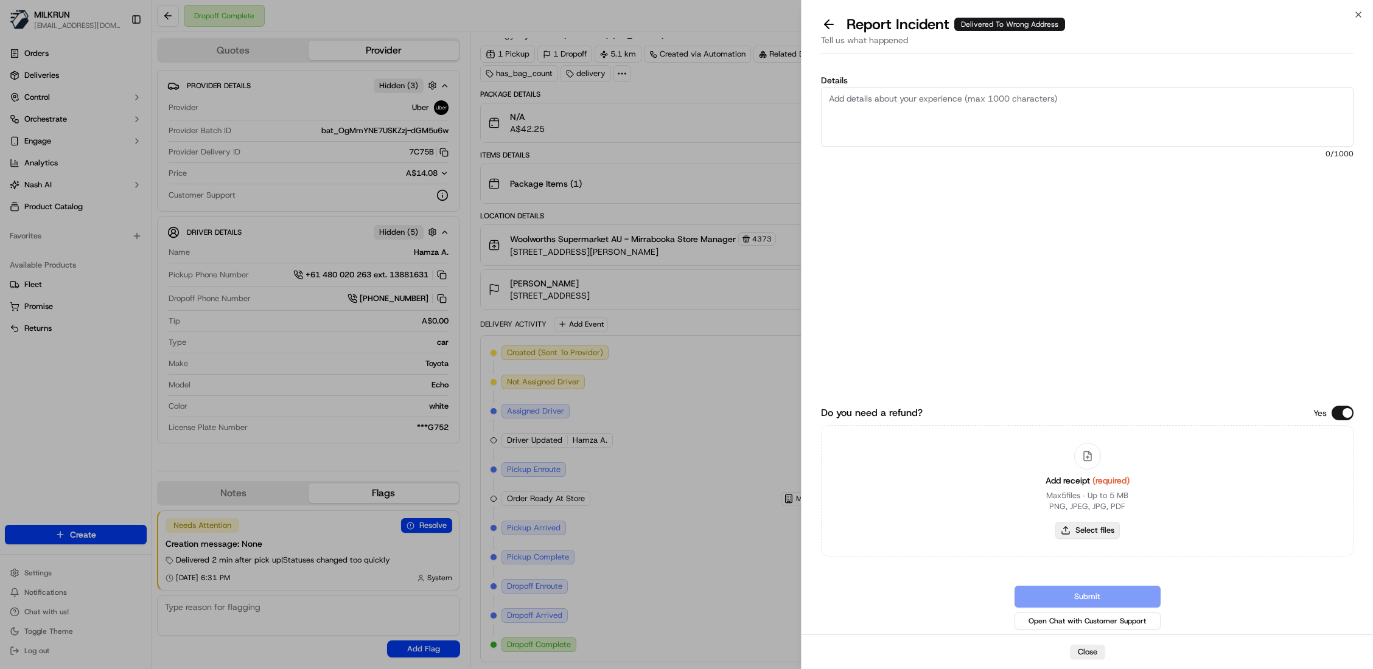
click at [1082, 527] on button "Select files" at bounding box center [1087, 530] width 65 height 17
type input "C:\fakepath\[PERSON_NAME]..pdf"
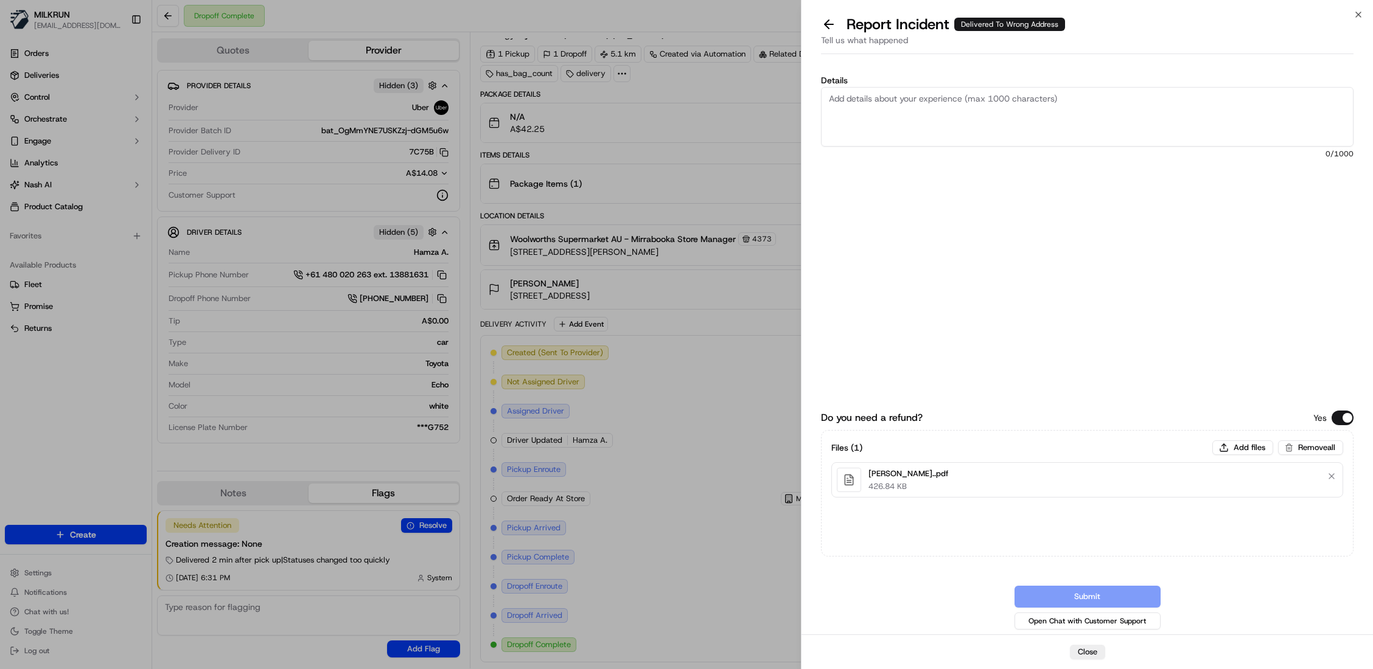
click at [1053, 97] on textarea "Details" at bounding box center [1087, 117] width 533 height 60
drag, startPoint x: 1018, startPoint y: 105, endPoint x: 975, endPoint y: 128, distance: 49.0
click at [975, 128] on textarea "Hi team, Please review and process billing adjusment, the driver deliver the or…" at bounding box center [1087, 117] width 533 height 60
click at [968, 129] on textarea "Hi team, Please review and process billing adjustment, the driver deliver the o…" at bounding box center [1087, 117] width 533 height 60
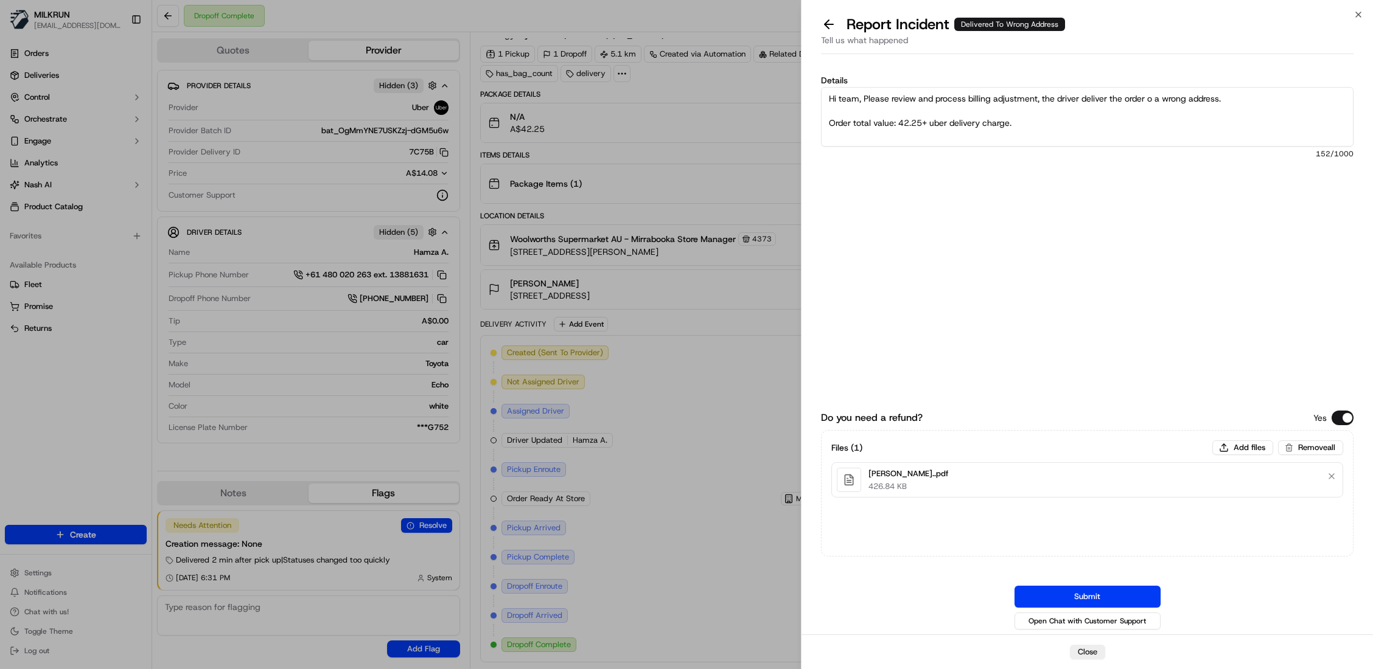
type textarea "Hi team, Please review and process billing adjustment, the driver deliver the o…"
click at [1100, 598] on button "Submit" at bounding box center [1087, 597] width 146 height 22
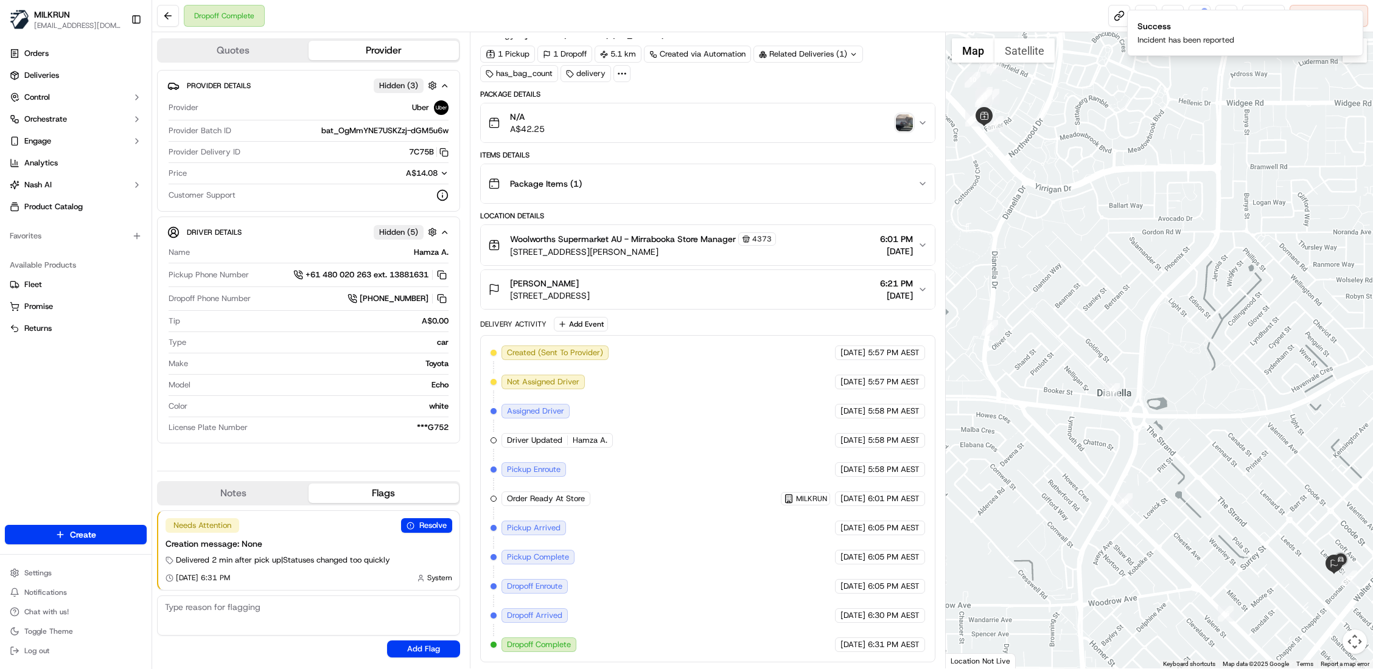
click at [898, 116] on img "button" at bounding box center [904, 122] width 17 height 17
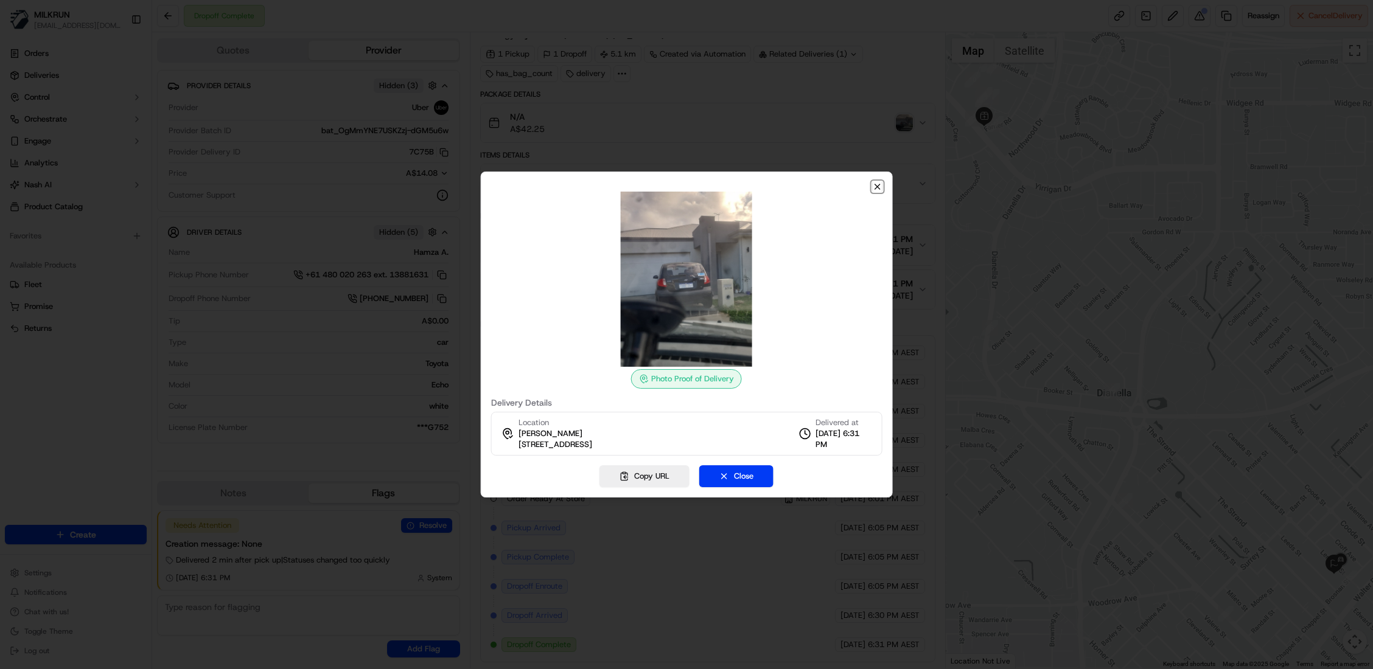
click at [877, 191] on icon "button" at bounding box center [877, 187] width 10 height 10
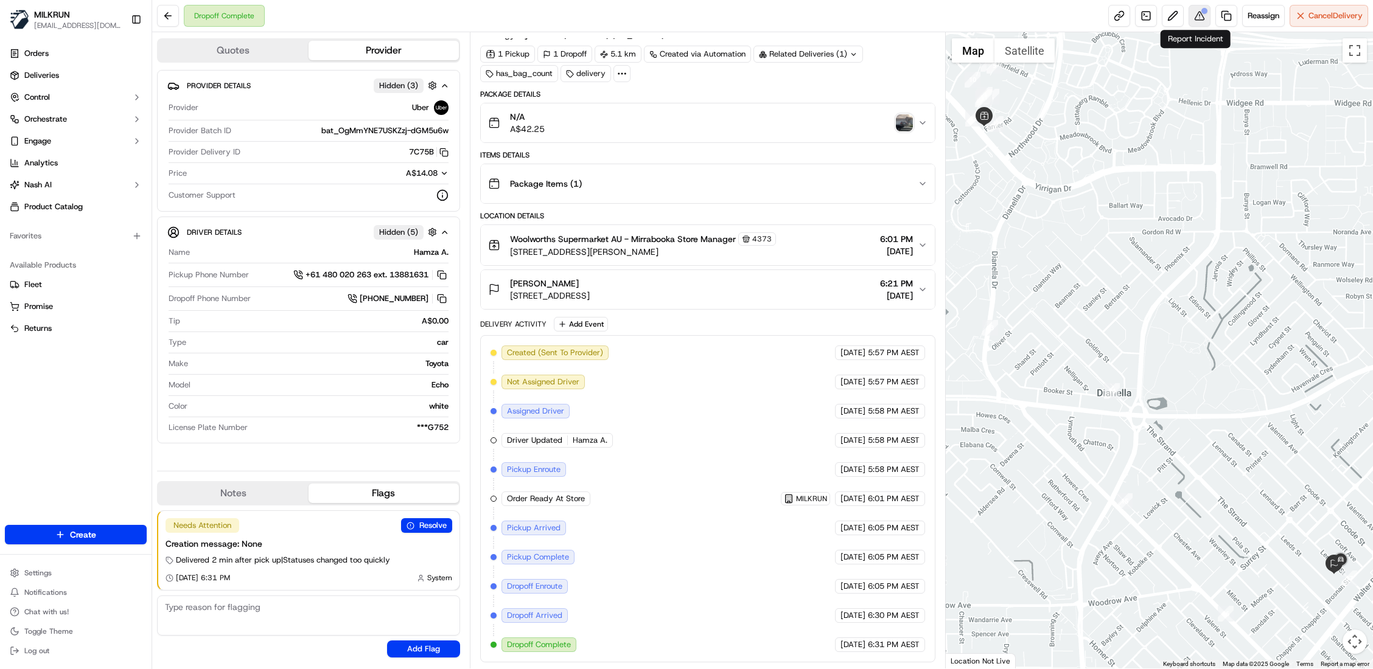
click at [1201, 12] on div at bounding box center [1204, 11] width 6 height 6
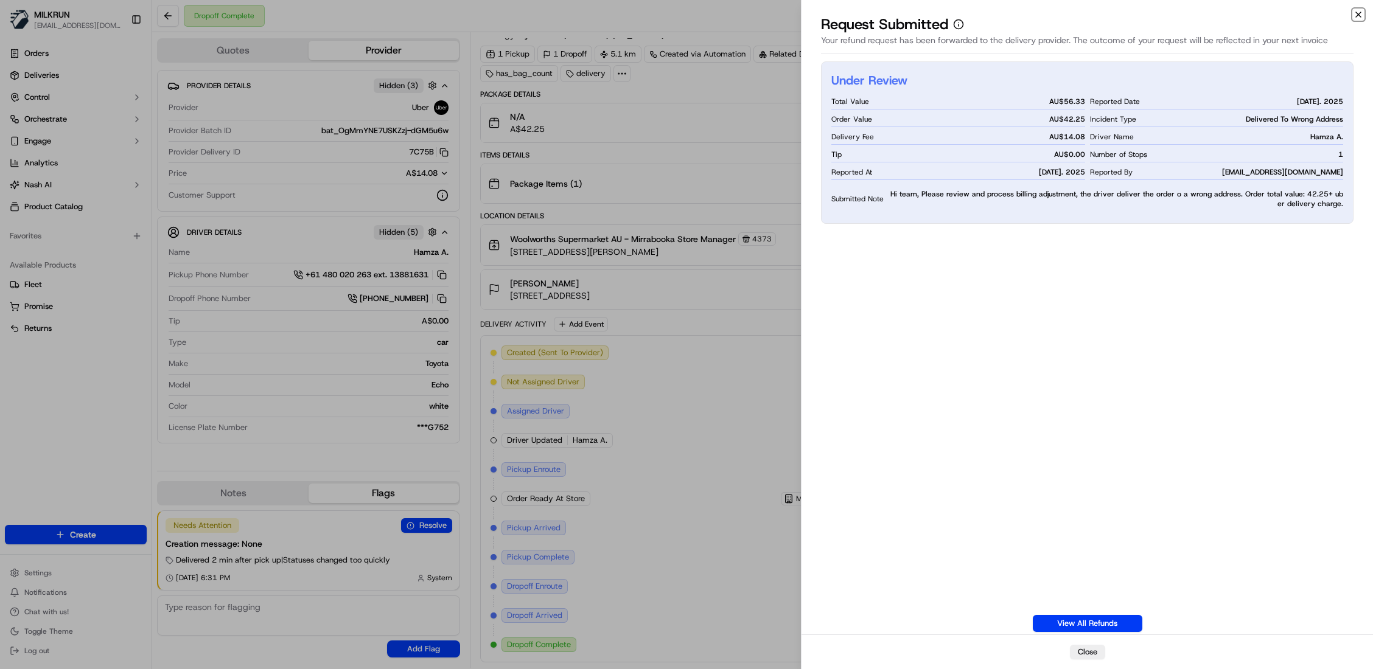
click at [1361, 17] on icon "button" at bounding box center [1358, 15] width 10 height 10
